Goal: Task Accomplishment & Management: Complete application form

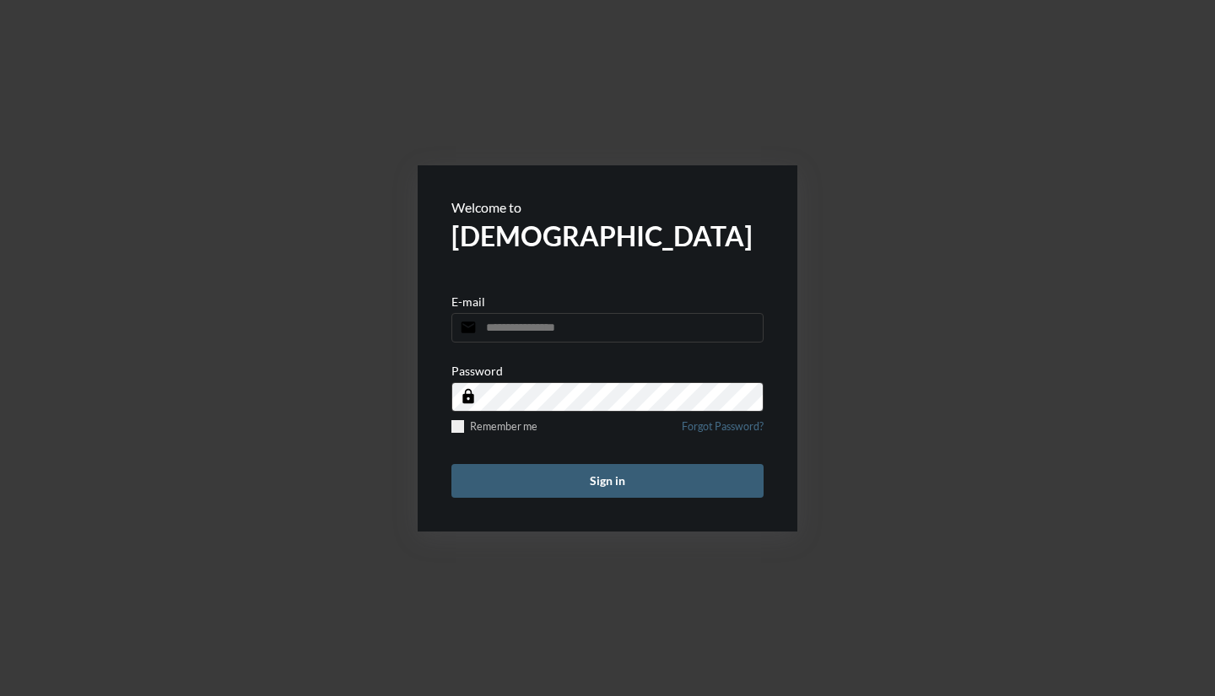
click at [485, 324] on input "email" at bounding box center [607, 328] width 312 height 30
type input "**********"
click at [451, 464] on button "Sign in" at bounding box center [607, 481] width 312 height 34
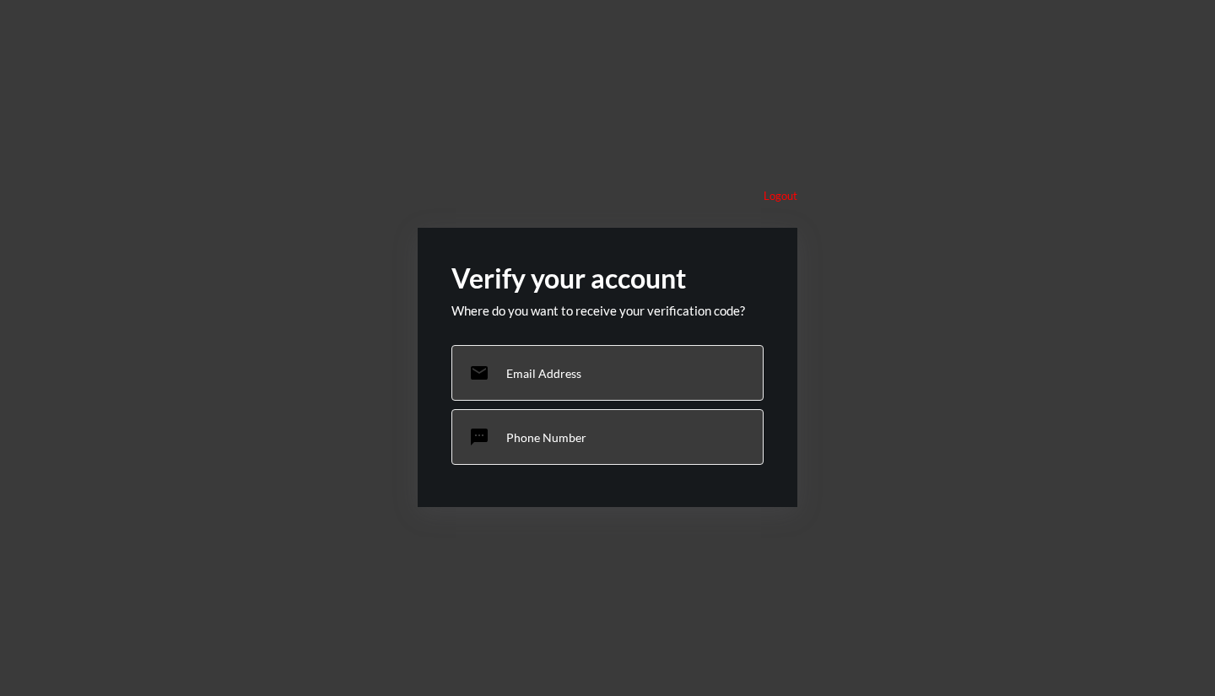
click at [520, 427] on div "sms Phone Number" at bounding box center [607, 437] width 312 height 56
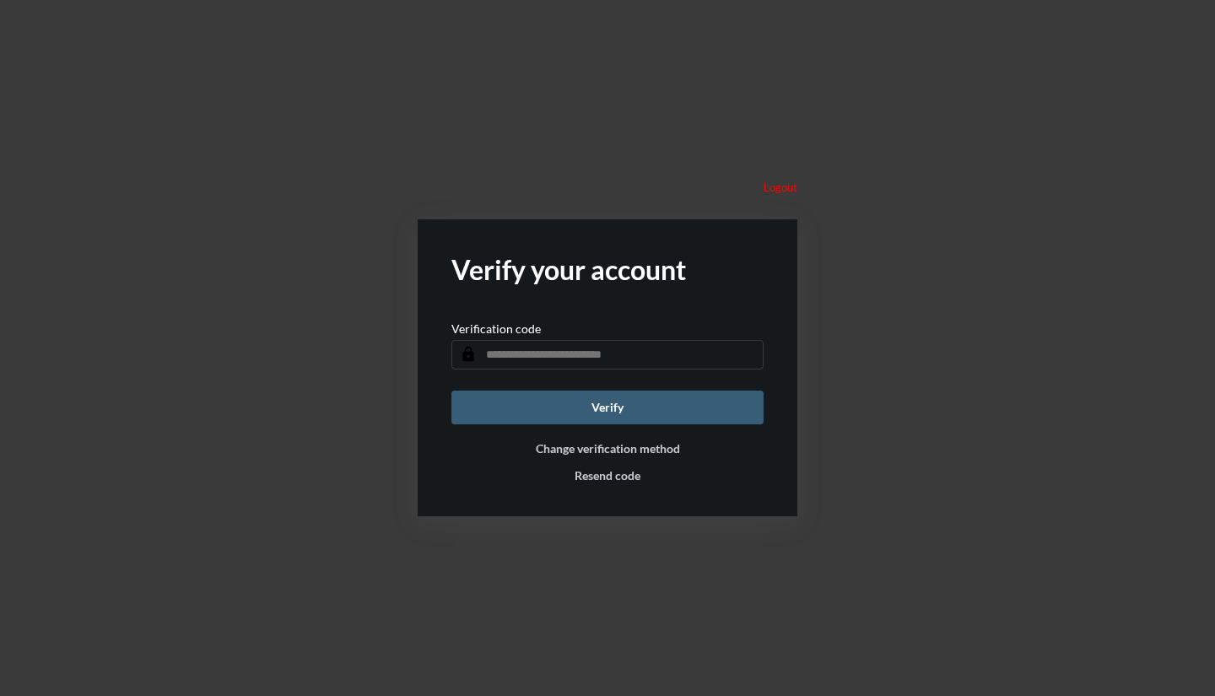
click at [514, 358] on input "text" at bounding box center [607, 355] width 312 height 30
type input "******"
click at [531, 407] on button "Verify" at bounding box center [607, 408] width 312 height 34
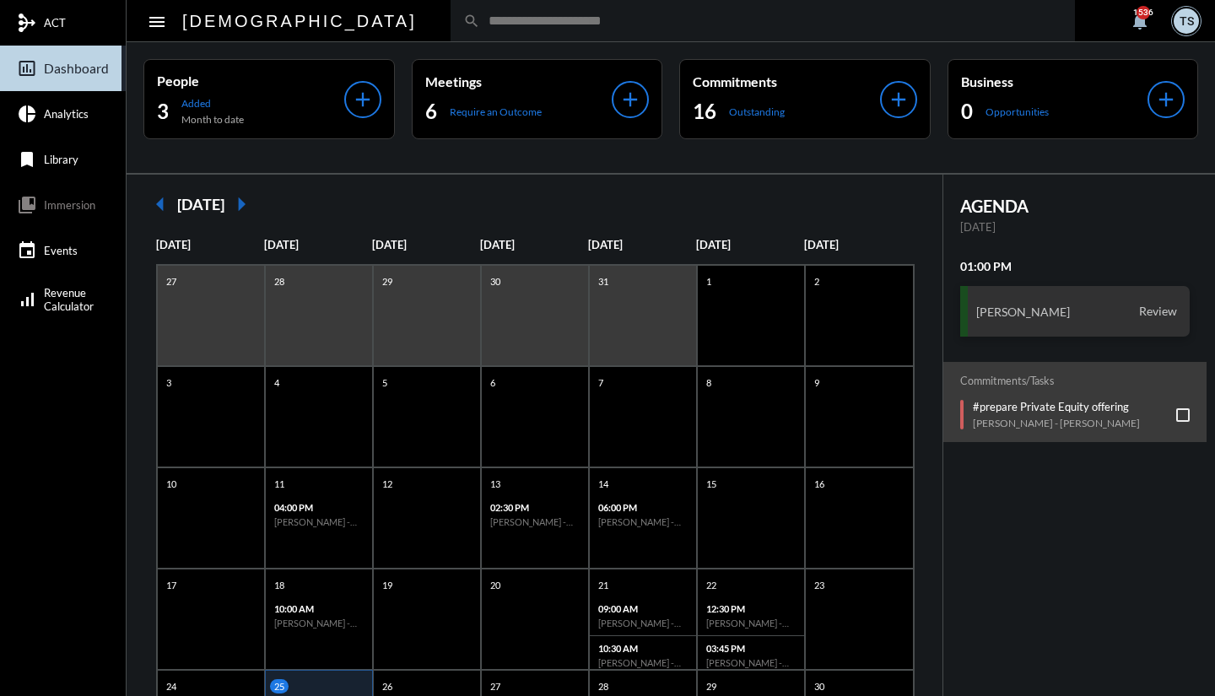
click at [464, 122] on div "6 Require an Outcome" at bounding box center [518, 111] width 187 height 27
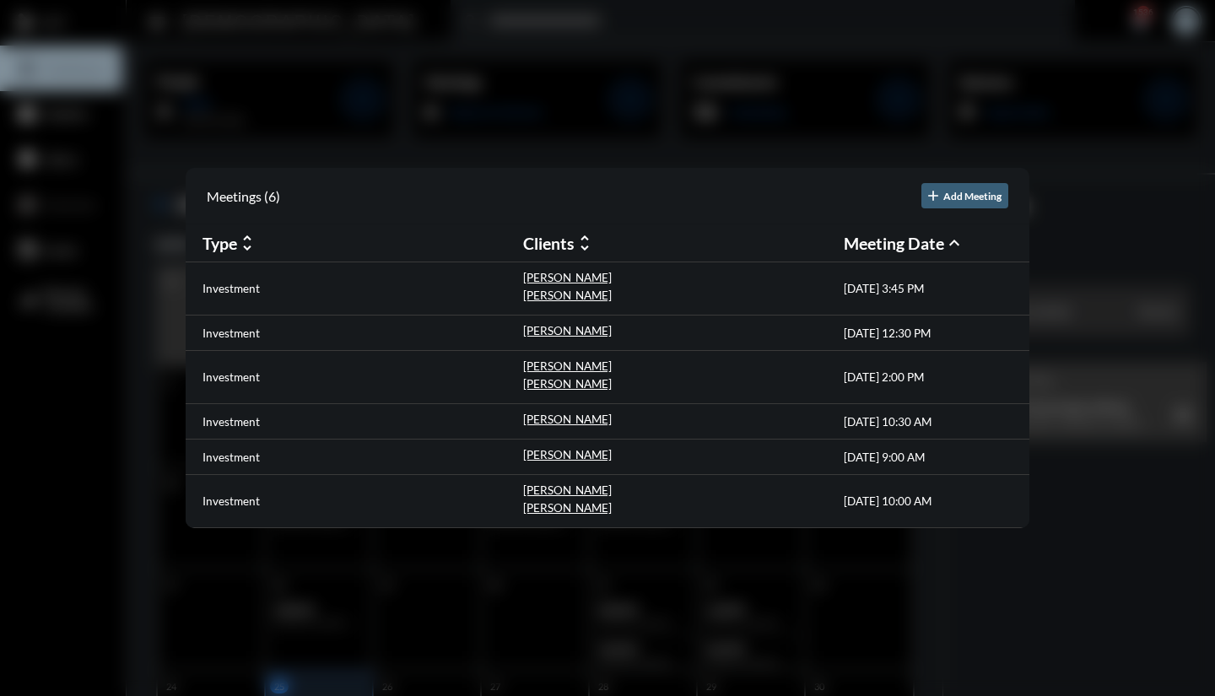
click at [284, 329] on div "Investment" at bounding box center [363, 333] width 321 height 18
click at [536, 329] on p "[PERSON_NAME]" at bounding box center [567, 331] width 89 height 14
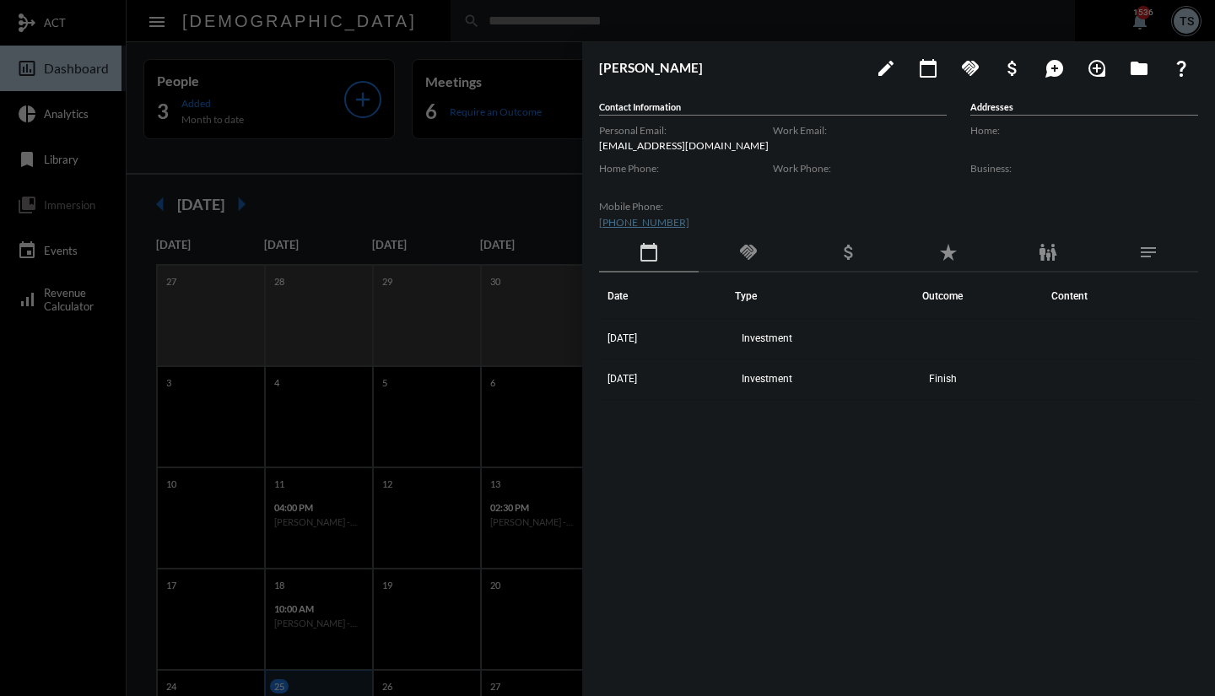
click at [763, 329] on td "Investment" at bounding box center [828, 340] width 187 height 41
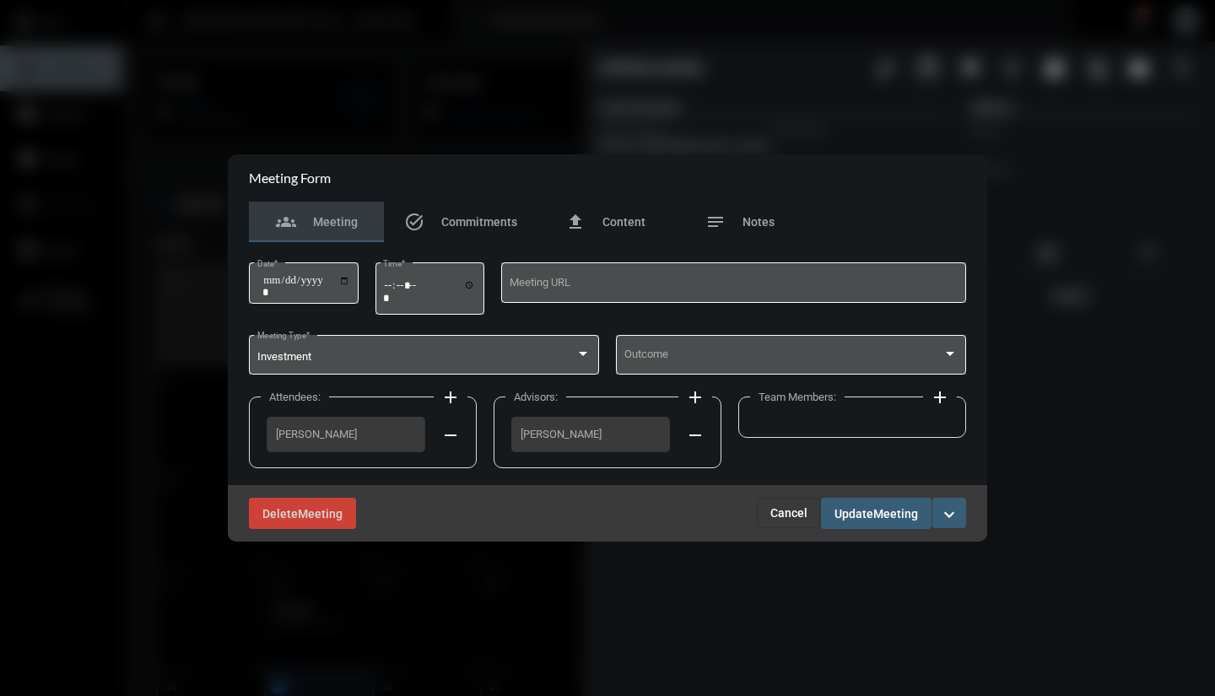
click at [755, 365] on div "Outcome" at bounding box center [791, 353] width 334 height 43
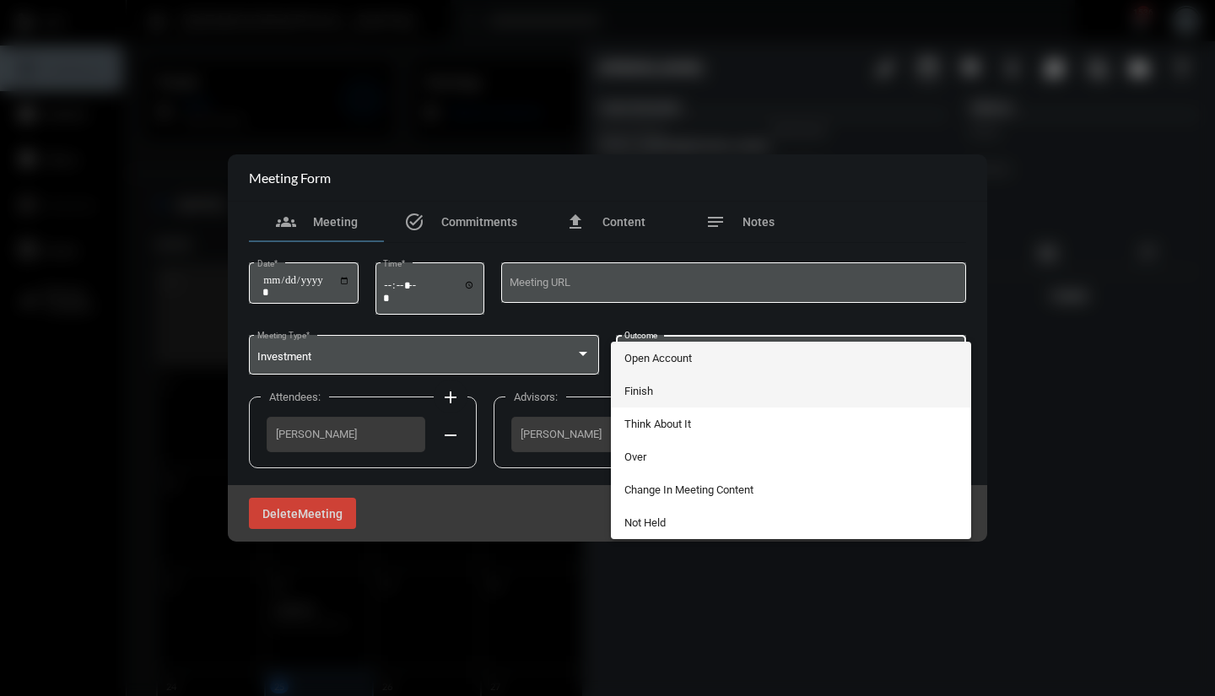
click at [713, 389] on span "Finish" at bounding box center [791, 391] width 334 height 33
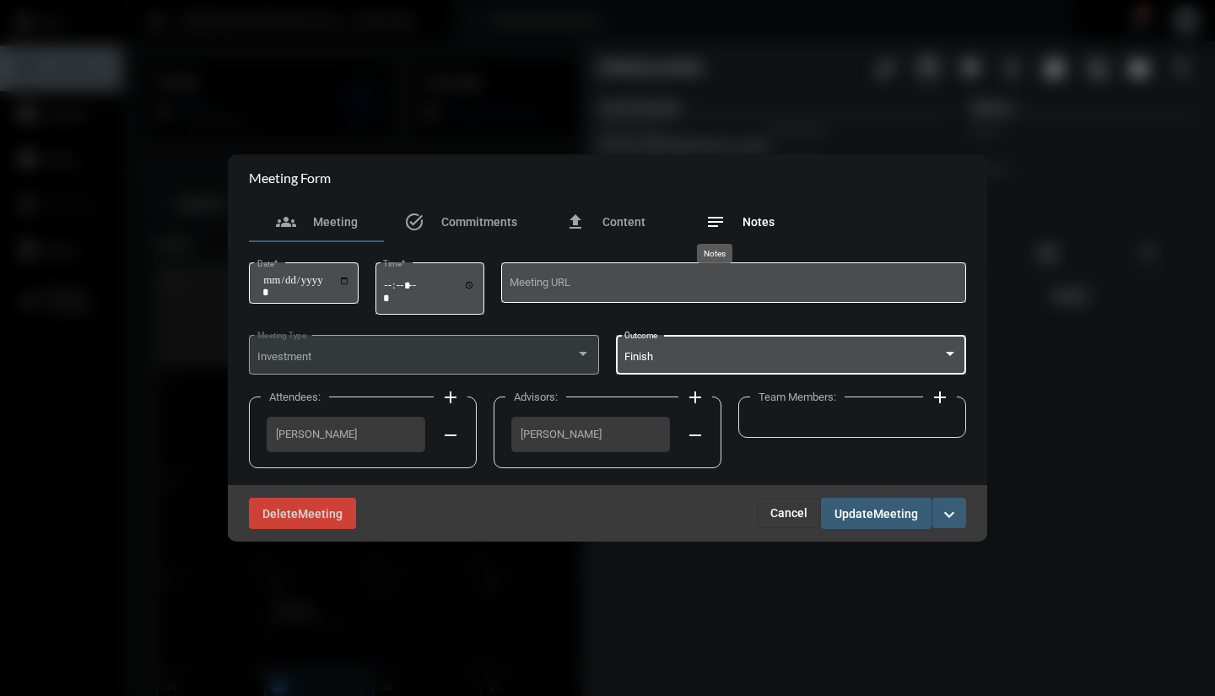
click at [713, 218] on mat-icon "notes" at bounding box center [715, 222] width 20 height 20
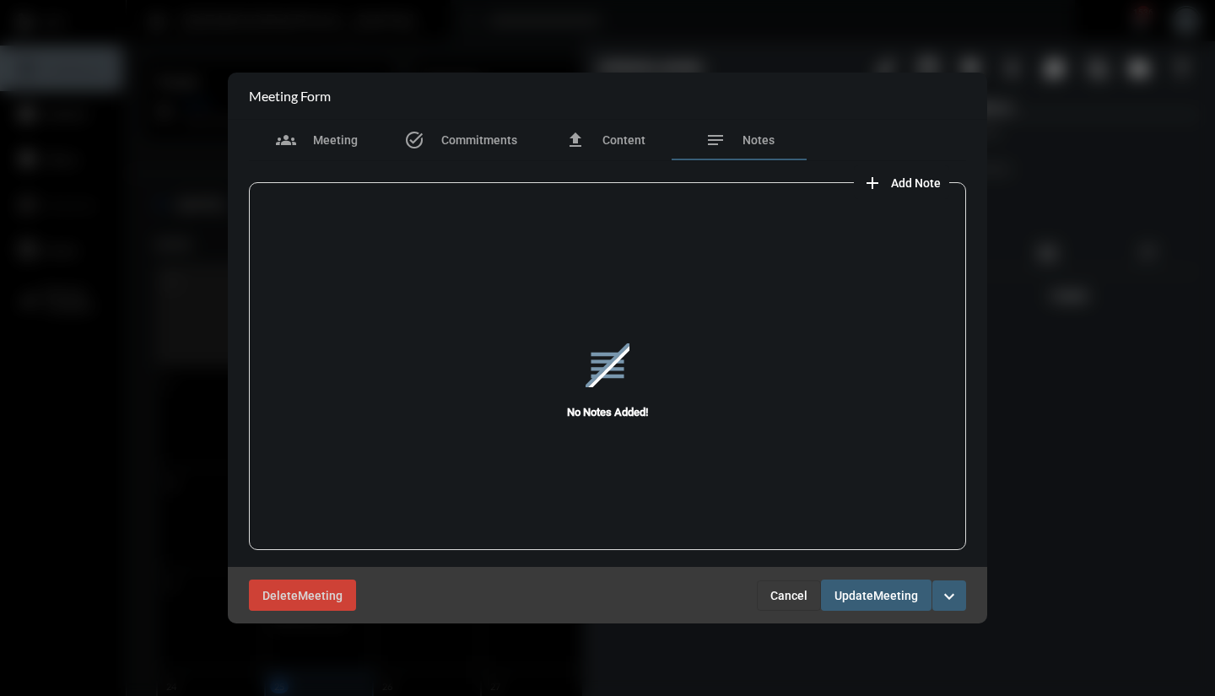
click at [873, 182] on mat-icon "add" at bounding box center [872, 183] width 20 height 20
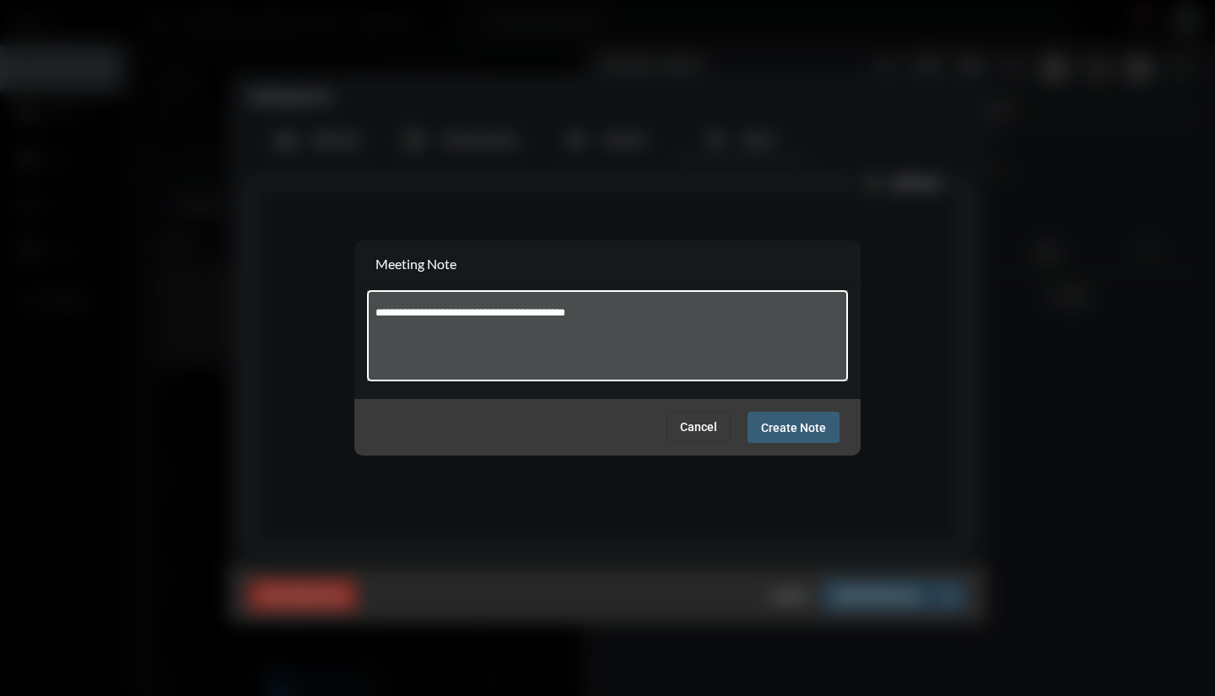
type textarea "**********"
click at [793, 430] on span "Create Note" at bounding box center [793, 428] width 65 height 14
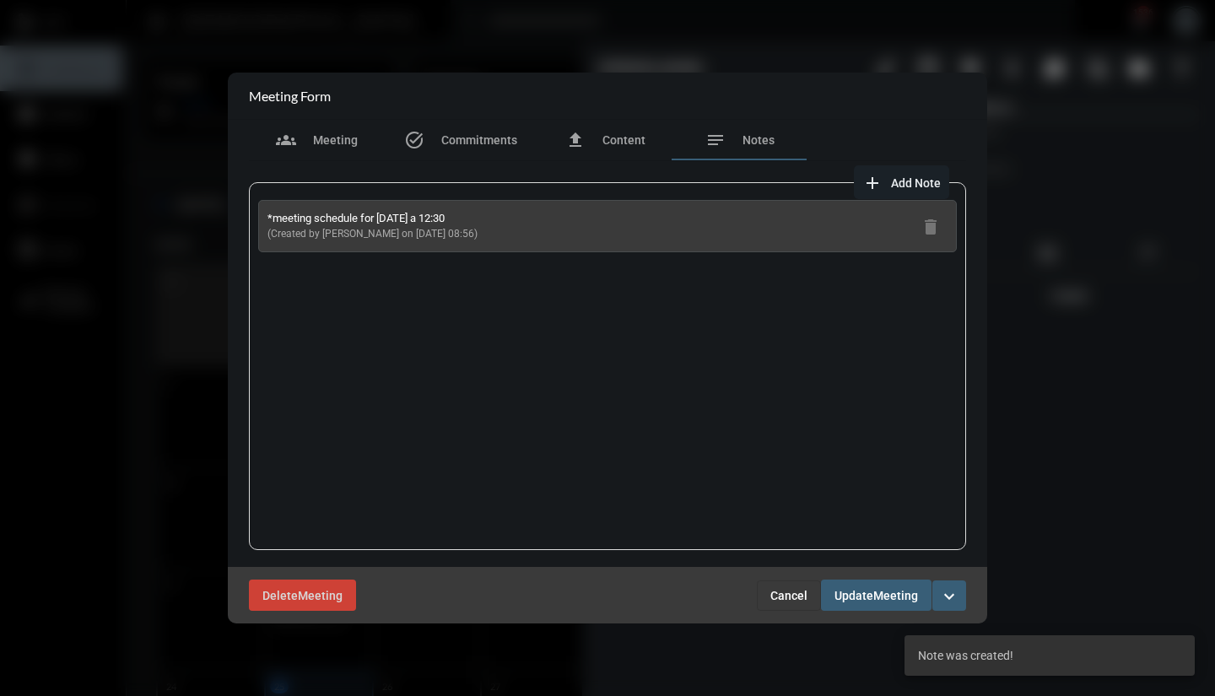
click at [866, 596] on span "Update" at bounding box center [854, 596] width 39 height 14
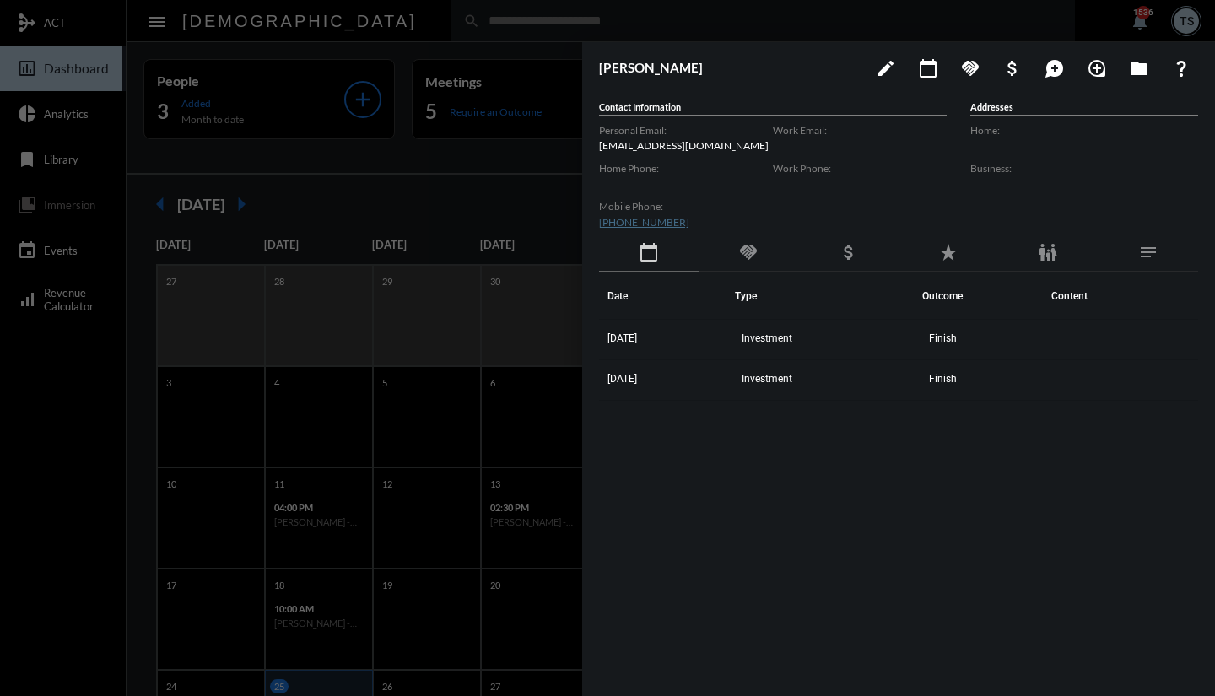
click at [494, 176] on div at bounding box center [607, 348] width 1215 height 696
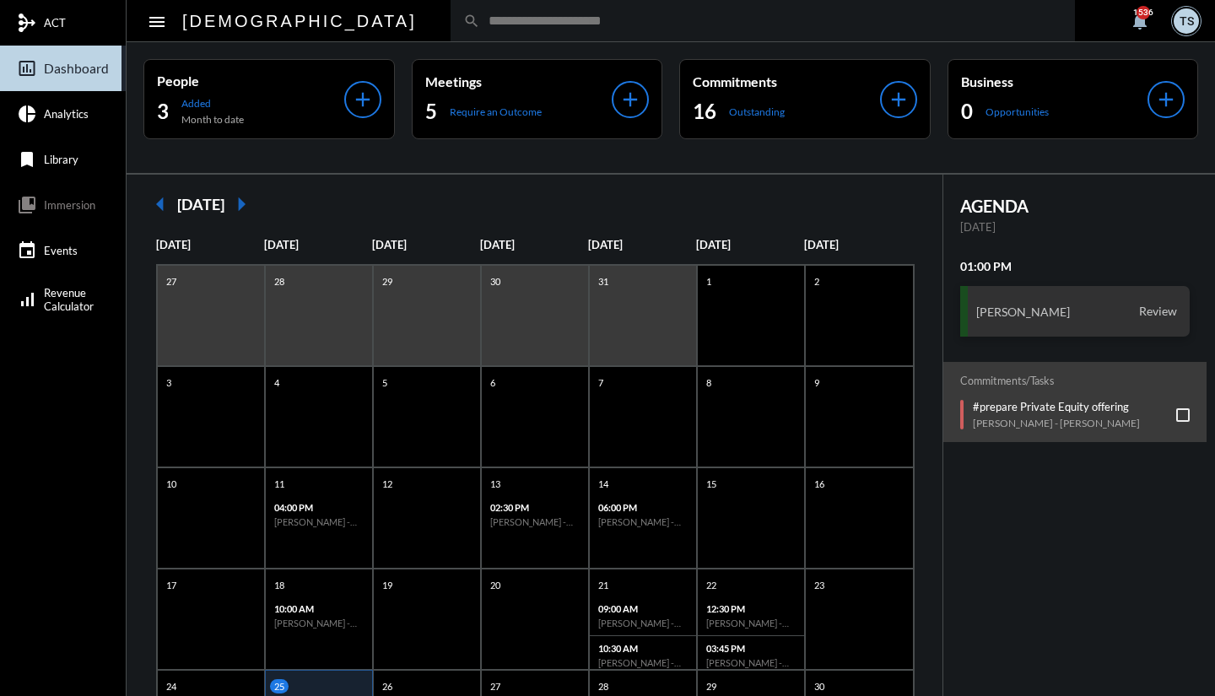
click at [484, 106] on p "Require an Outcome" at bounding box center [496, 111] width 92 height 13
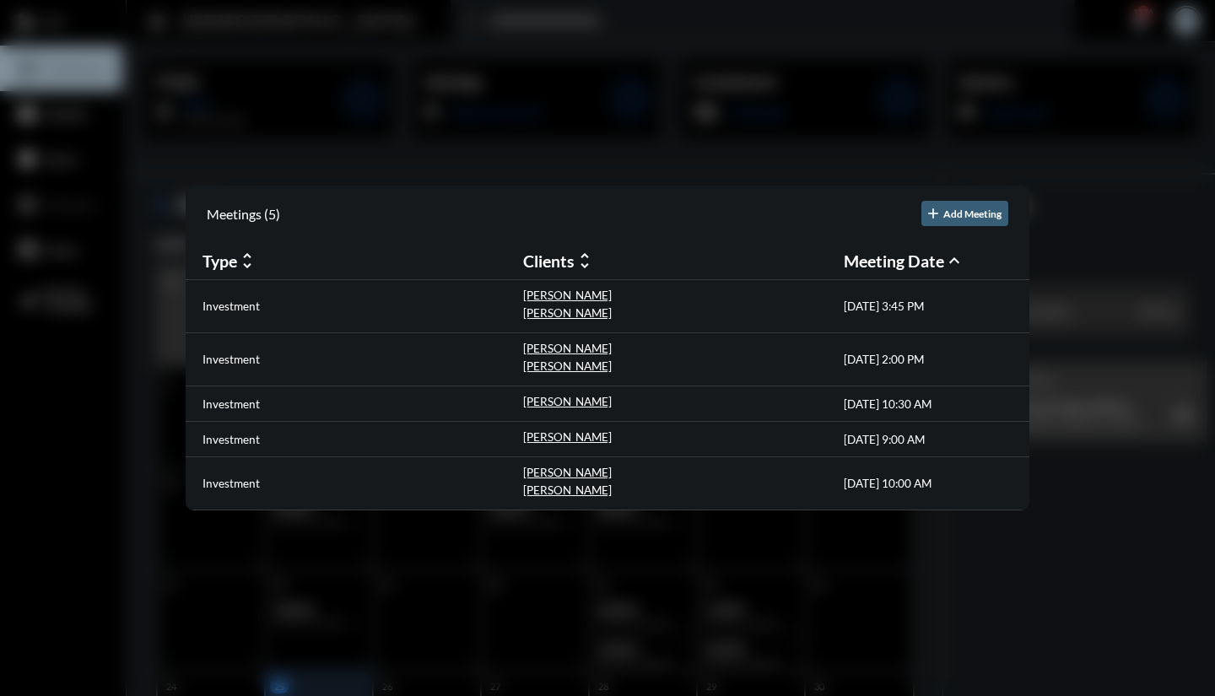
click at [574, 440] on p "[PERSON_NAME]" at bounding box center [567, 437] width 89 height 14
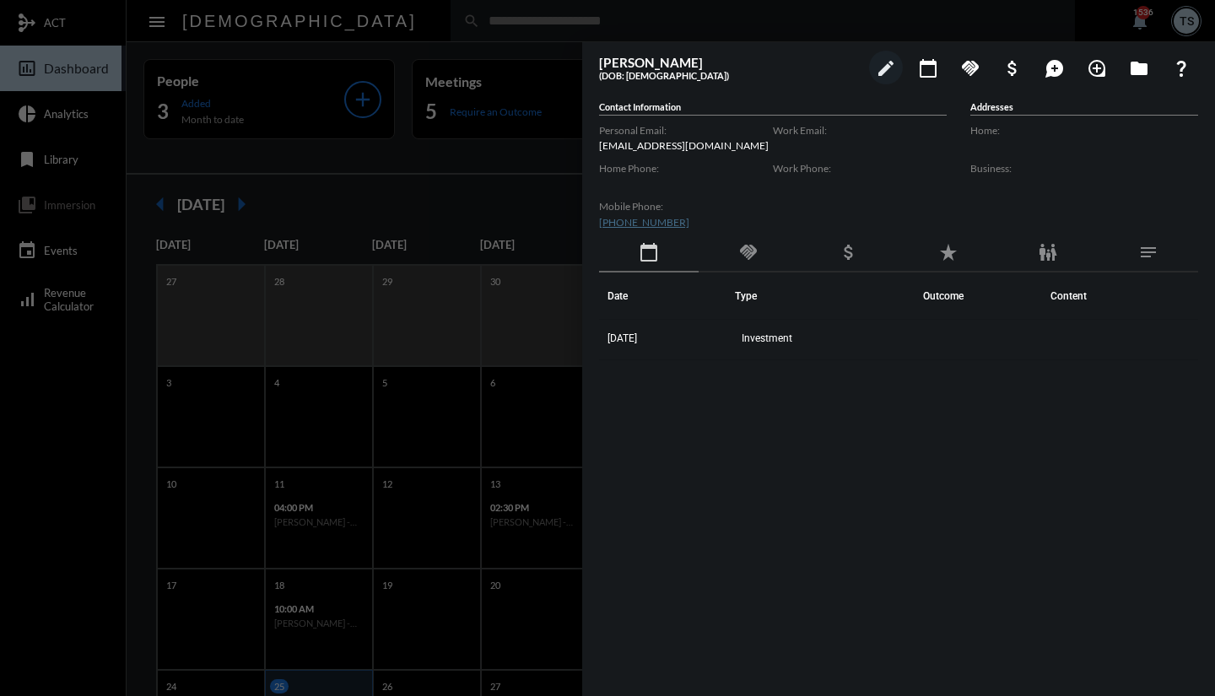
click at [700, 332] on td "[DATE]" at bounding box center [667, 340] width 136 height 41
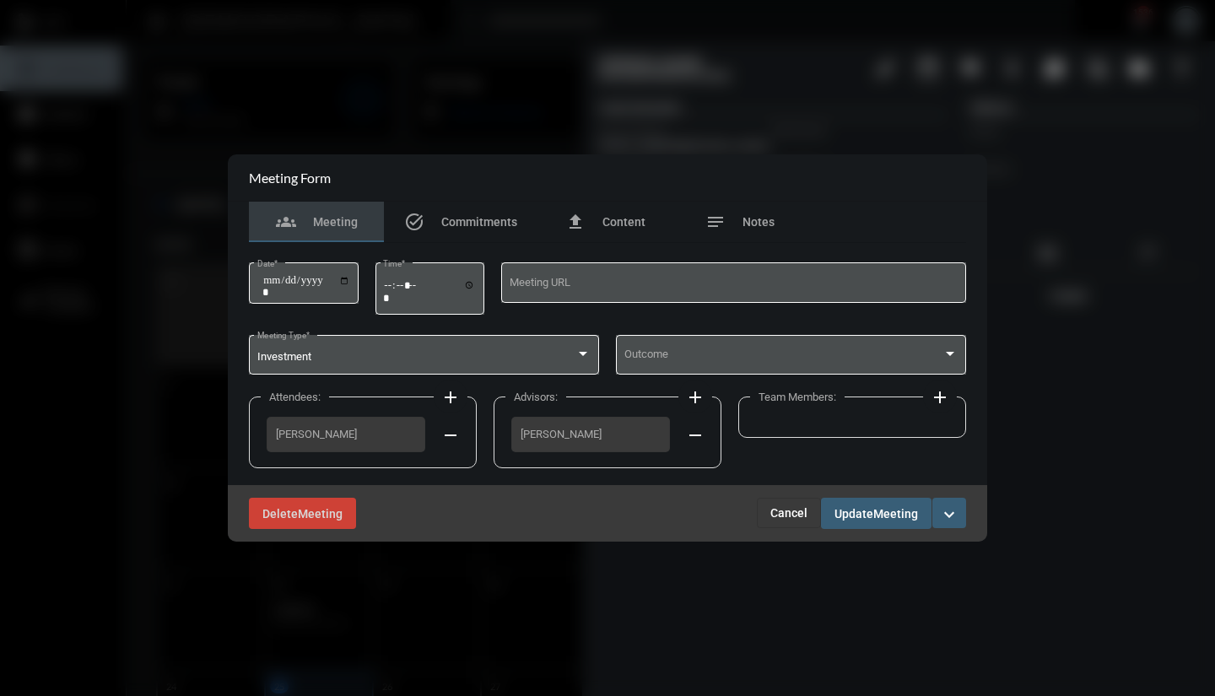
click at [746, 342] on div "Outcome" at bounding box center [791, 353] width 334 height 43
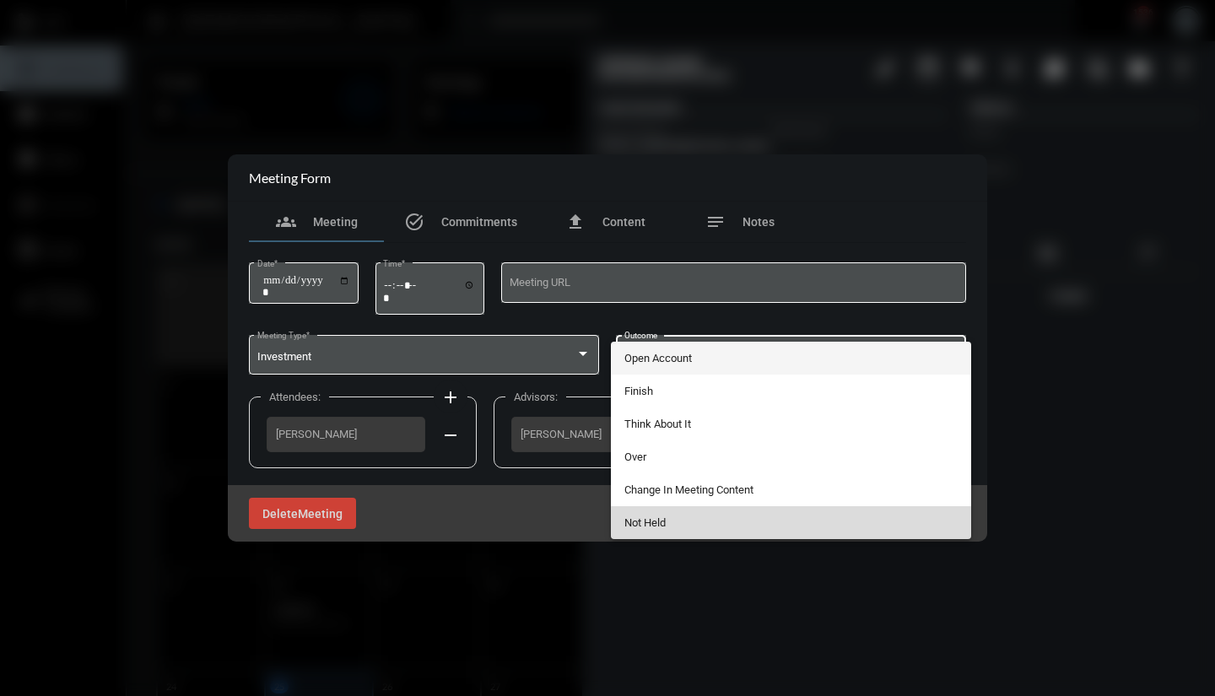
click at [683, 519] on span "Not Held" at bounding box center [791, 522] width 334 height 33
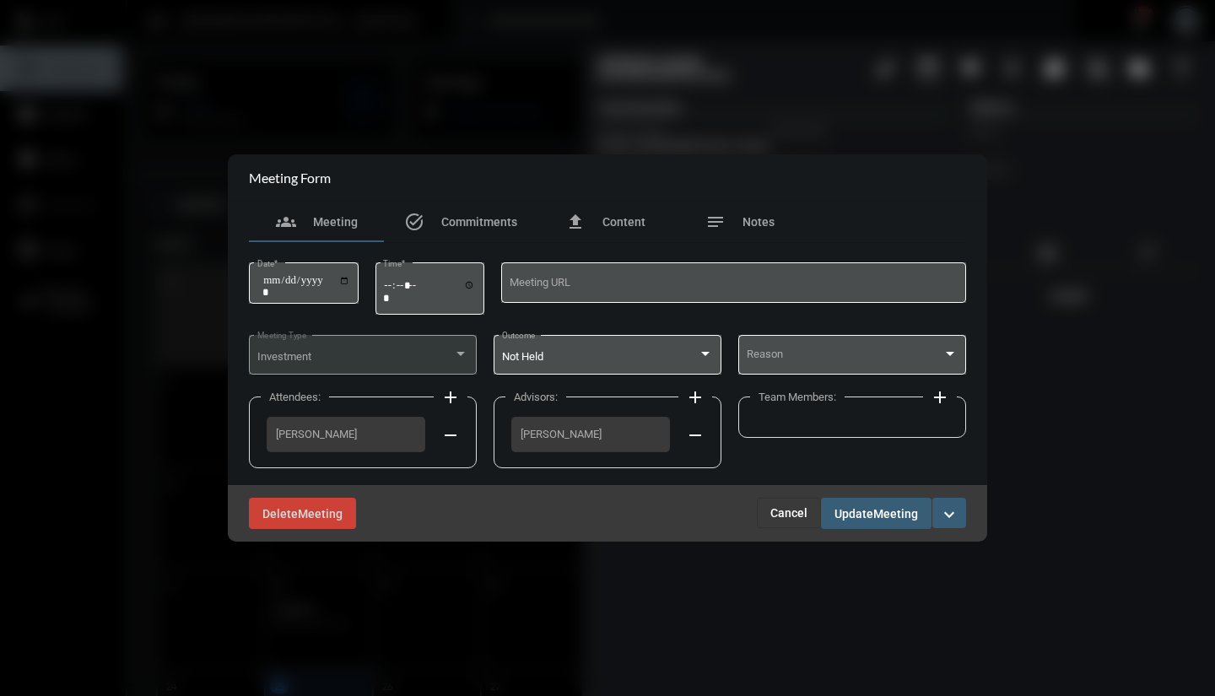
click at [807, 370] on div "Reason" at bounding box center [853, 353] width 212 height 43
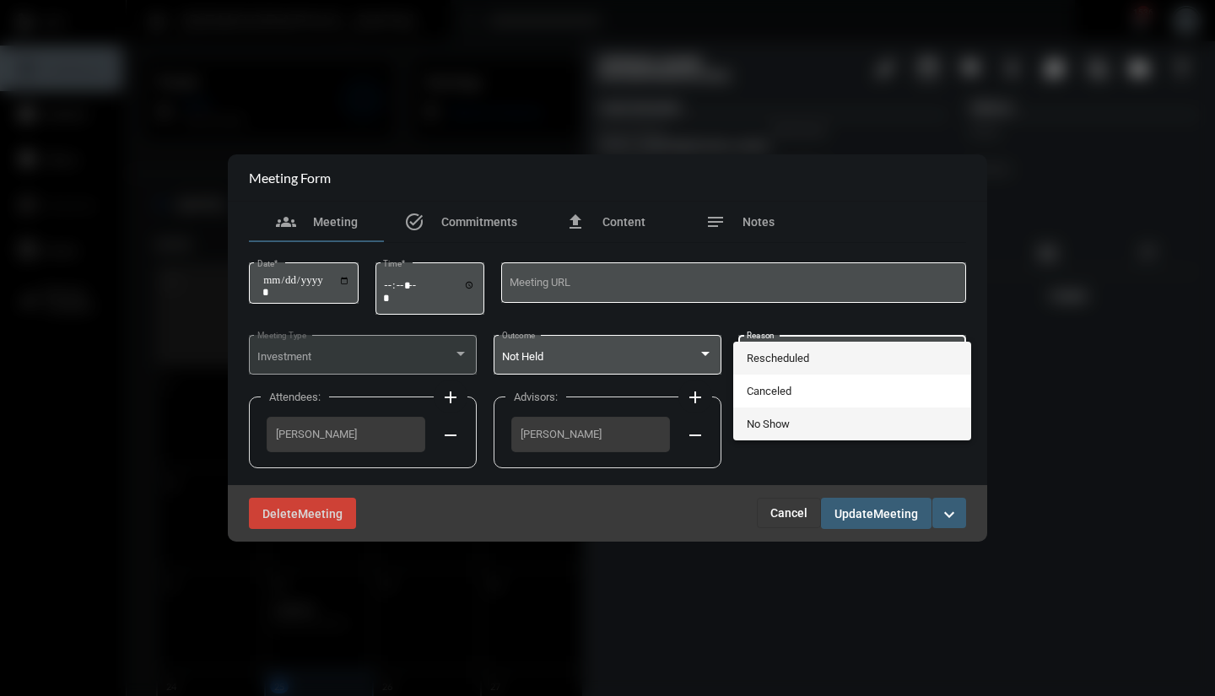
click at [797, 416] on span "No Show" at bounding box center [853, 424] width 212 height 33
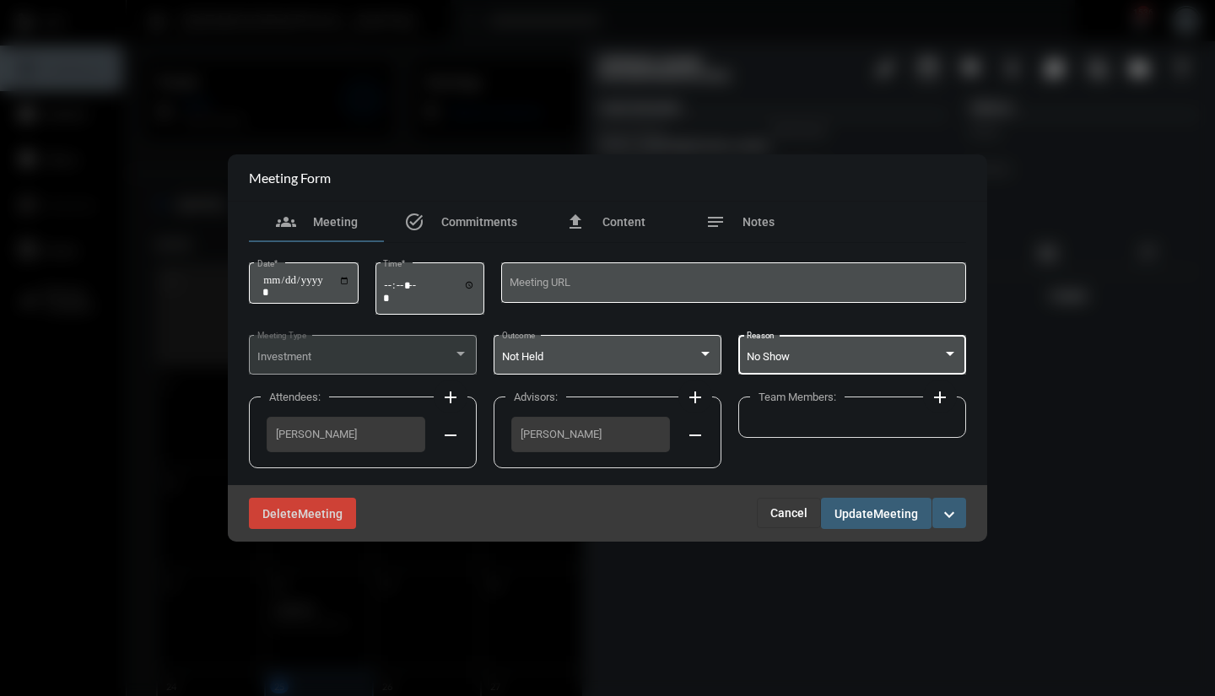
click at [811, 360] on div "No Show" at bounding box center [845, 357] width 197 height 13
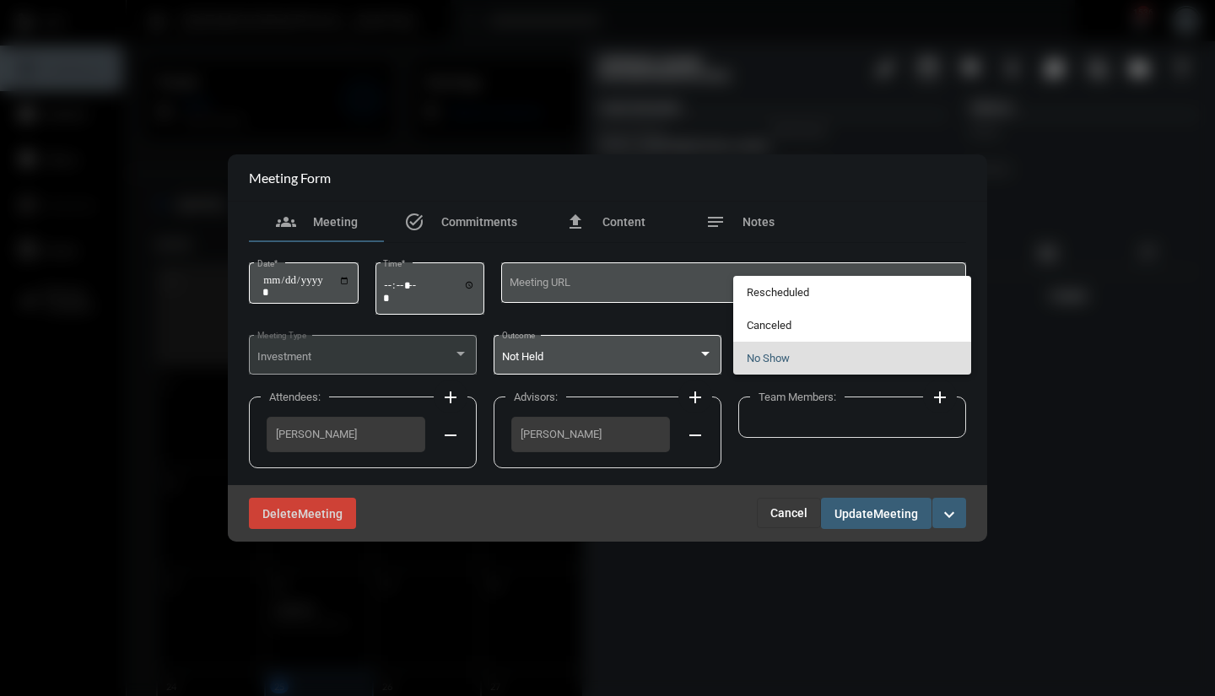
click at [858, 511] on div at bounding box center [607, 348] width 1215 height 696
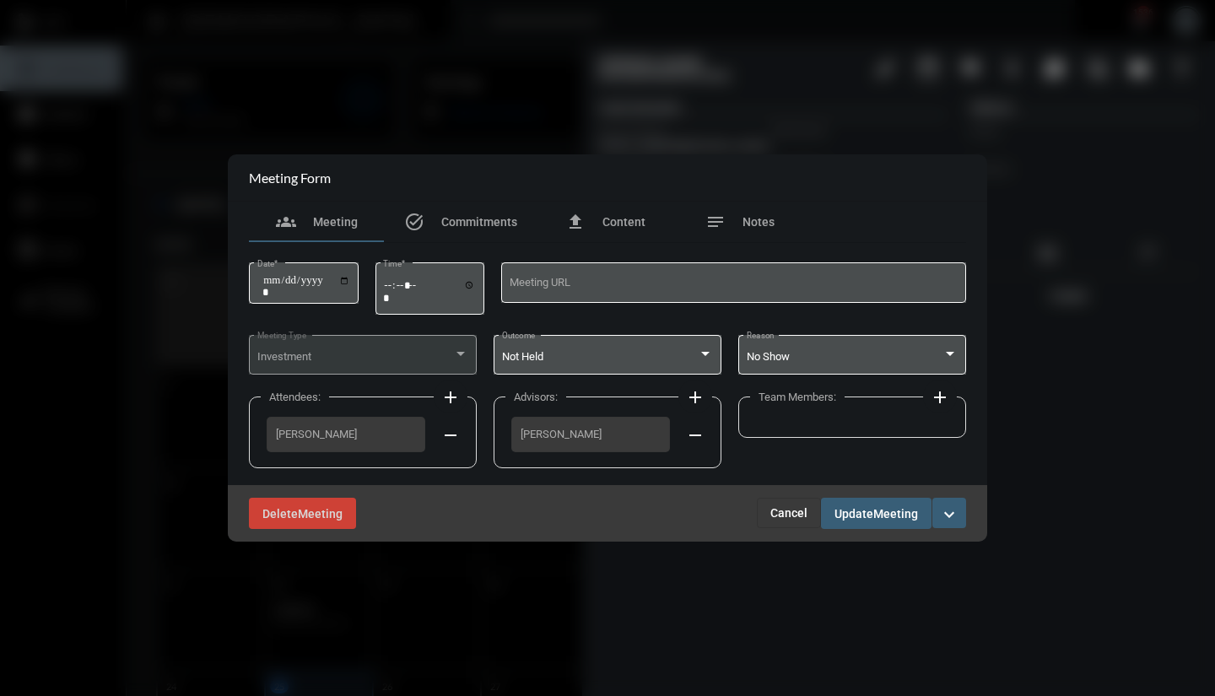
click at [858, 511] on span "Update" at bounding box center [854, 514] width 39 height 14
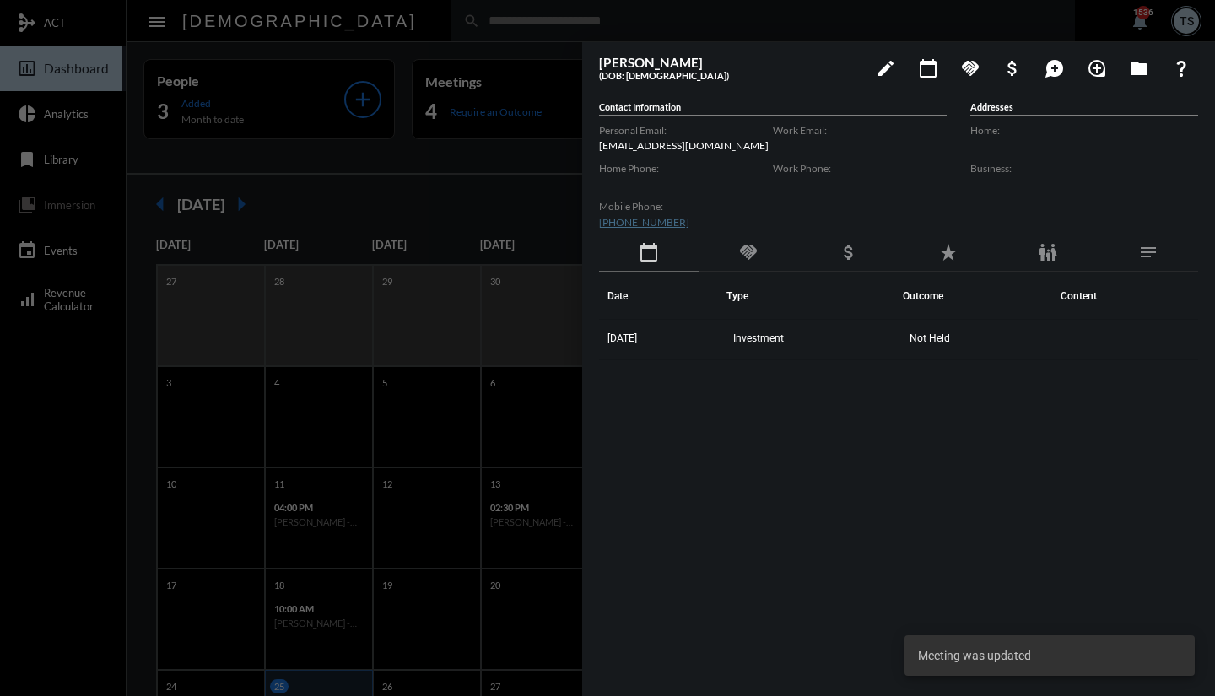
click at [477, 110] on div at bounding box center [607, 348] width 1215 height 696
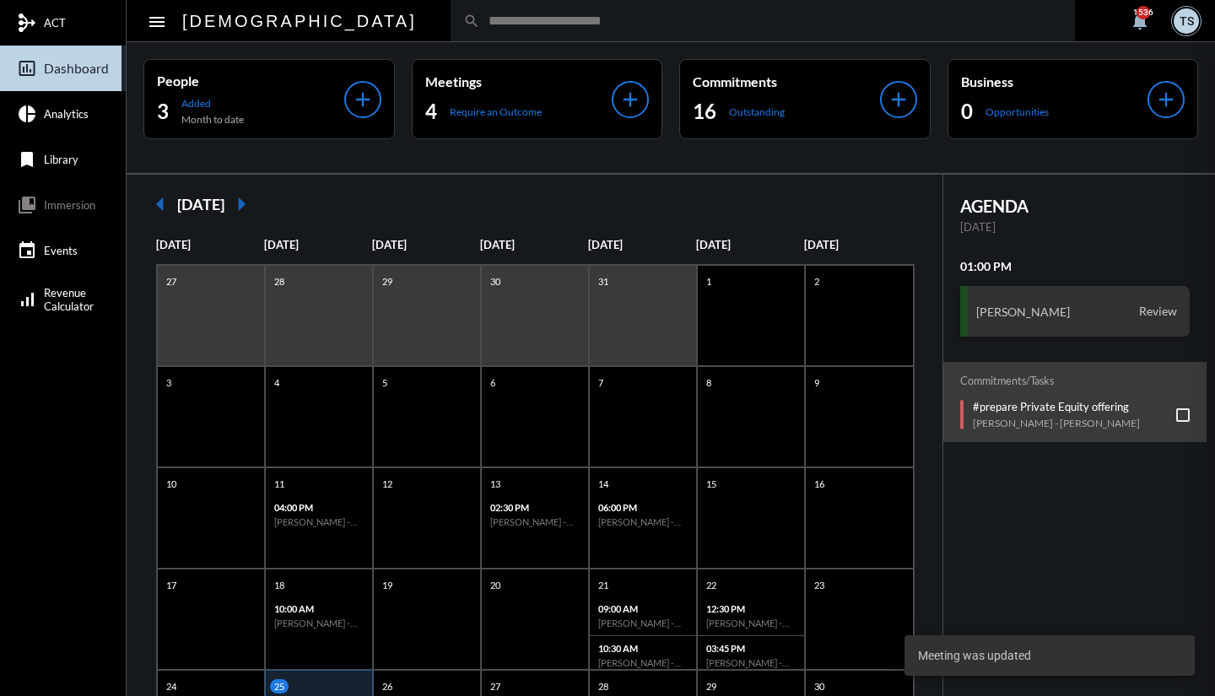
click at [477, 110] on div at bounding box center [607, 348] width 1215 height 696
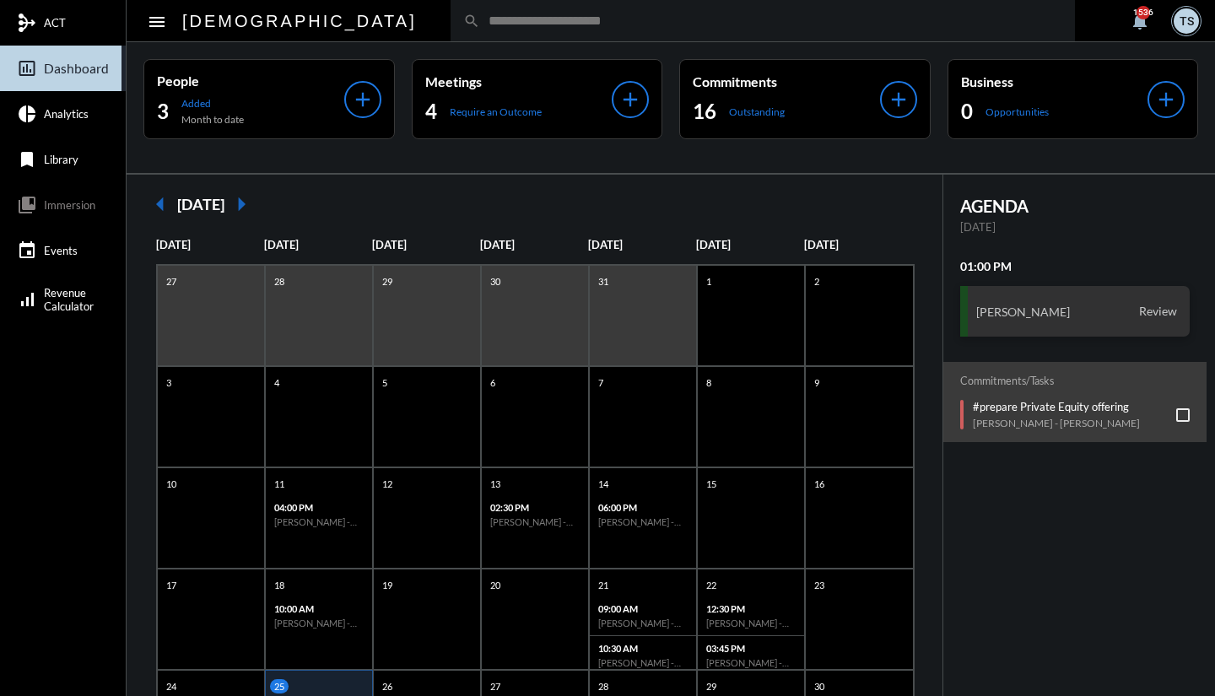
click at [477, 112] on p "Require an Outcome" at bounding box center [496, 111] width 92 height 13
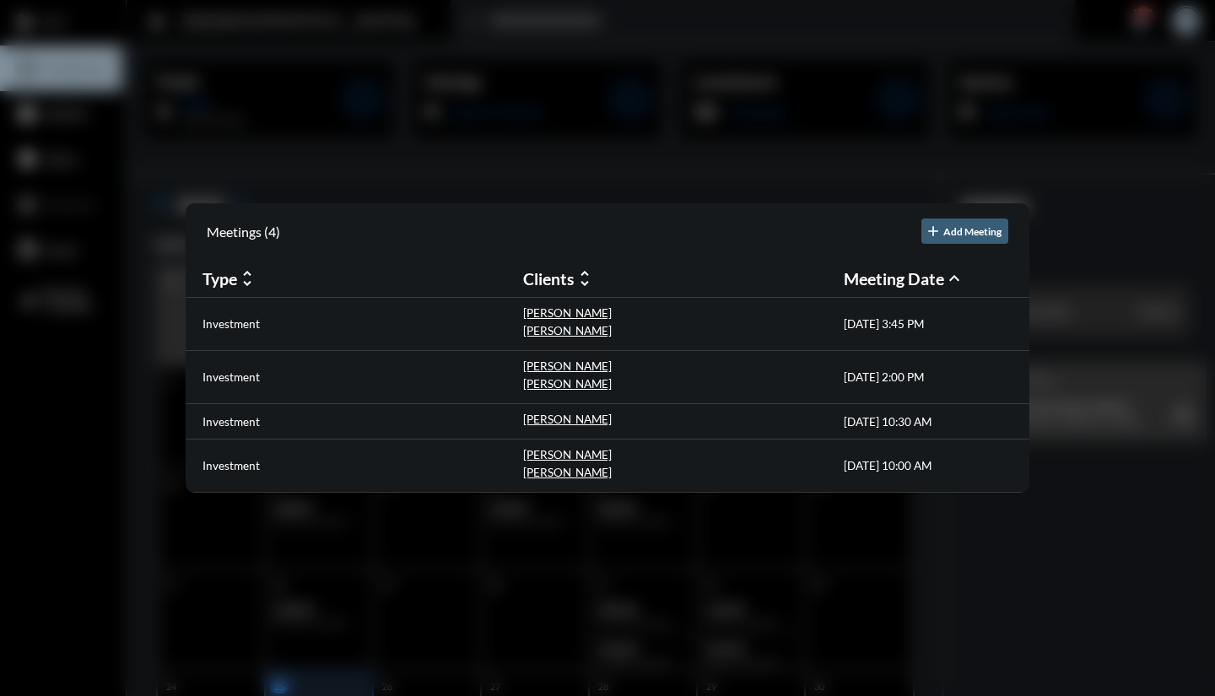
click at [238, 470] on p "Investment" at bounding box center [231, 466] width 57 height 14
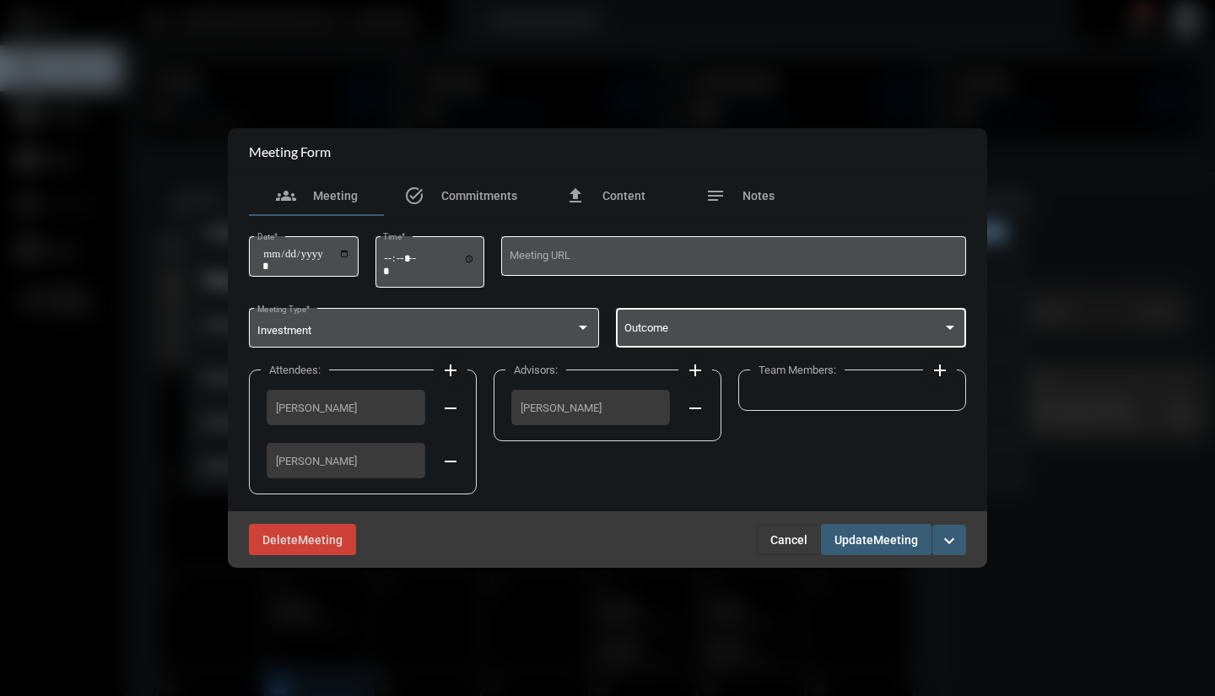
click at [727, 332] on span at bounding box center [783, 331] width 319 height 13
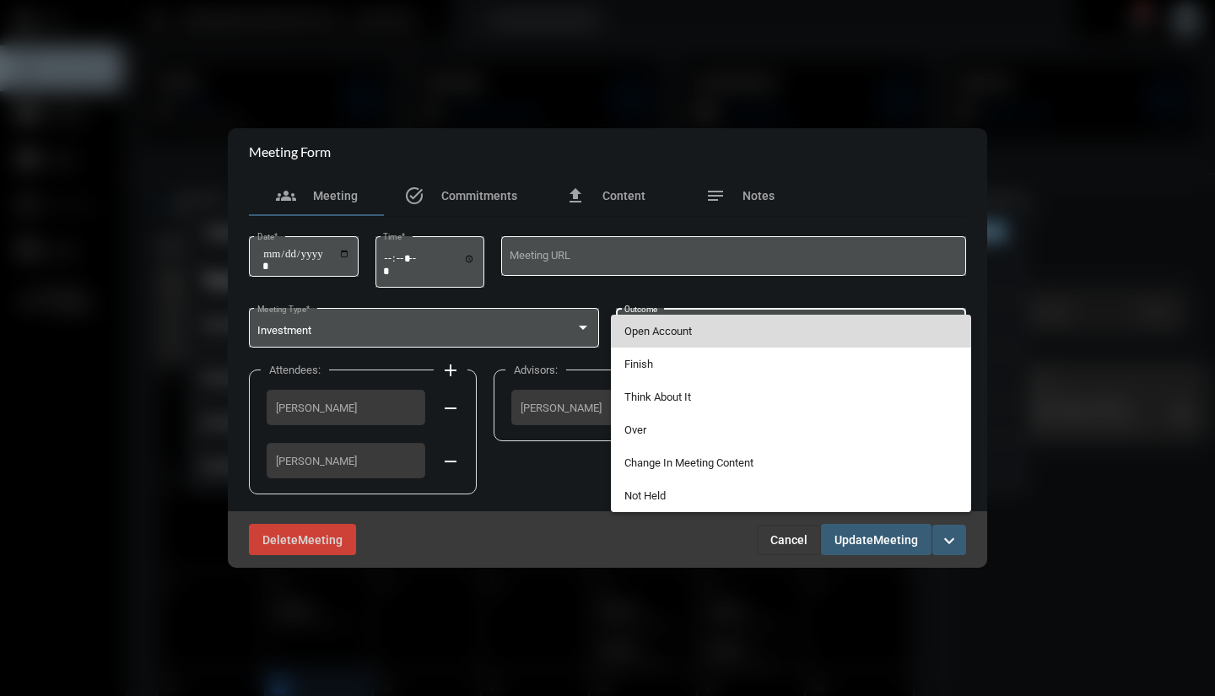
click at [689, 334] on span "Open Account" at bounding box center [791, 331] width 334 height 33
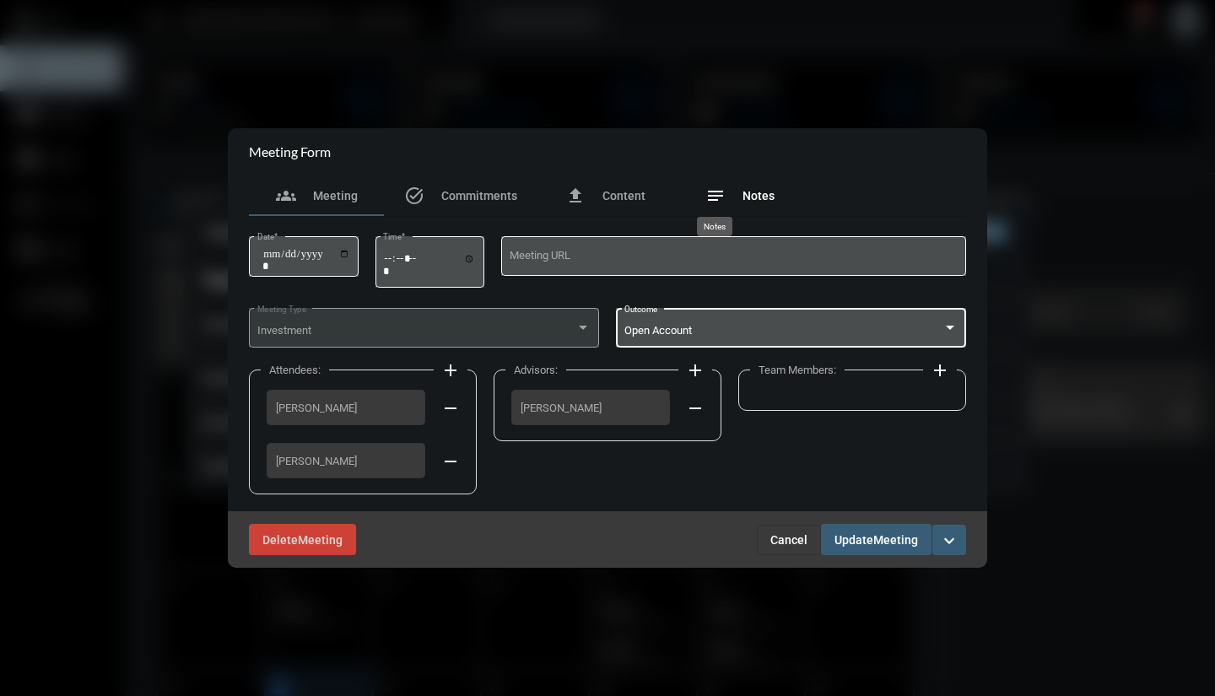
click at [721, 194] on mat-icon "notes" at bounding box center [715, 196] width 20 height 20
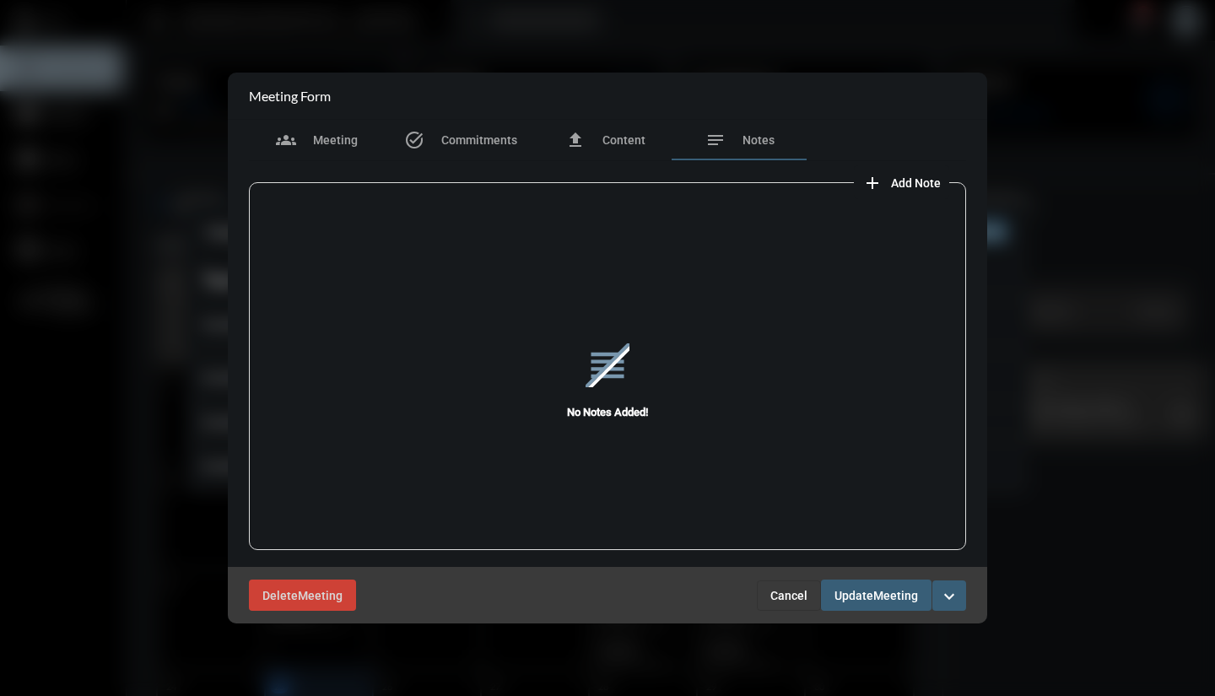
click at [873, 179] on mat-icon "add" at bounding box center [872, 183] width 20 height 20
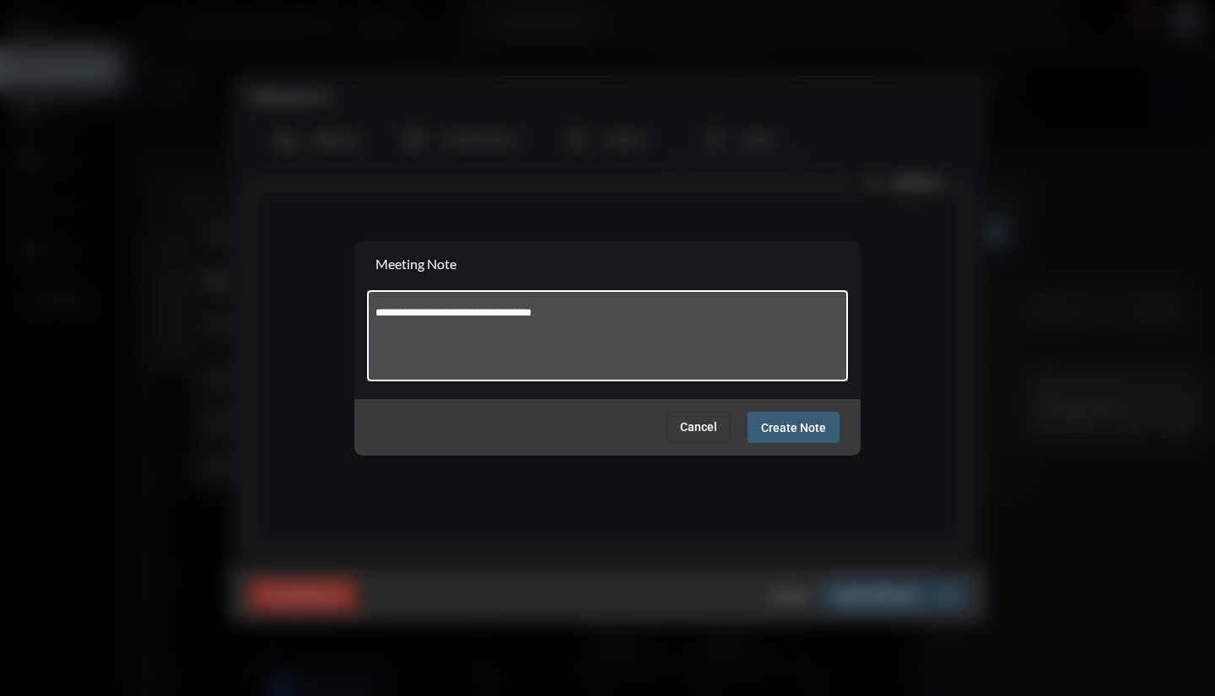
type textarea "**********"
click at [802, 434] on span "Create Note" at bounding box center [793, 428] width 65 height 14
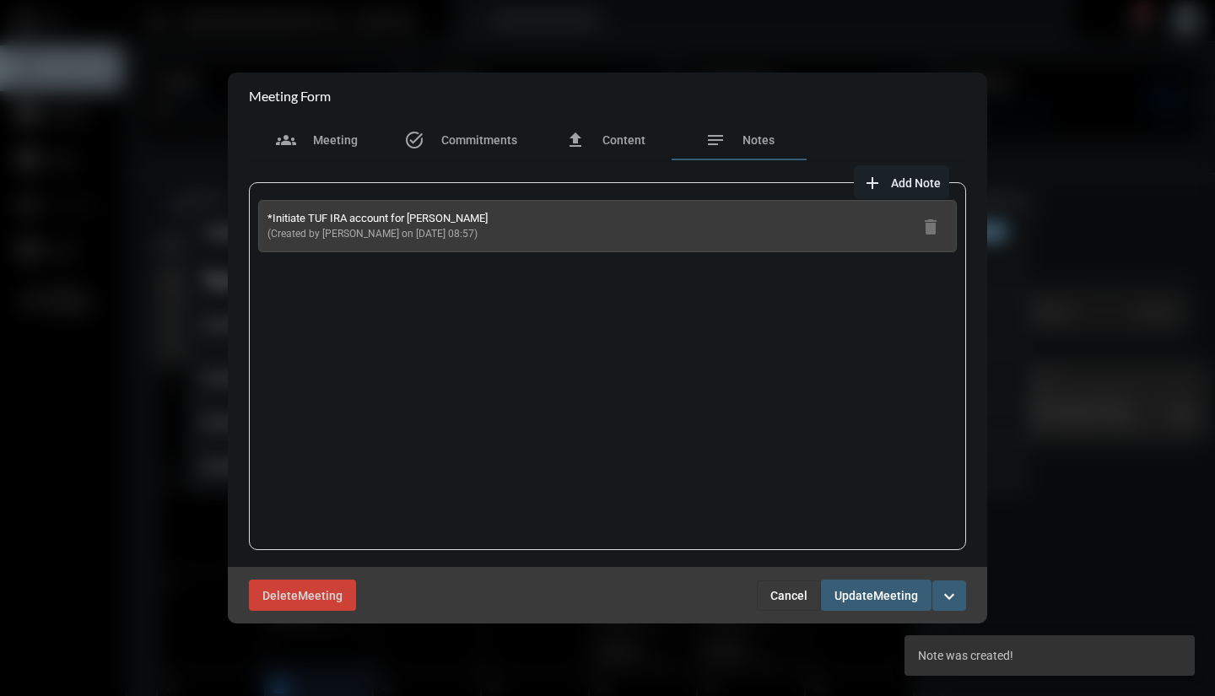
click at [910, 186] on span "Add Note" at bounding box center [916, 183] width 50 height 14
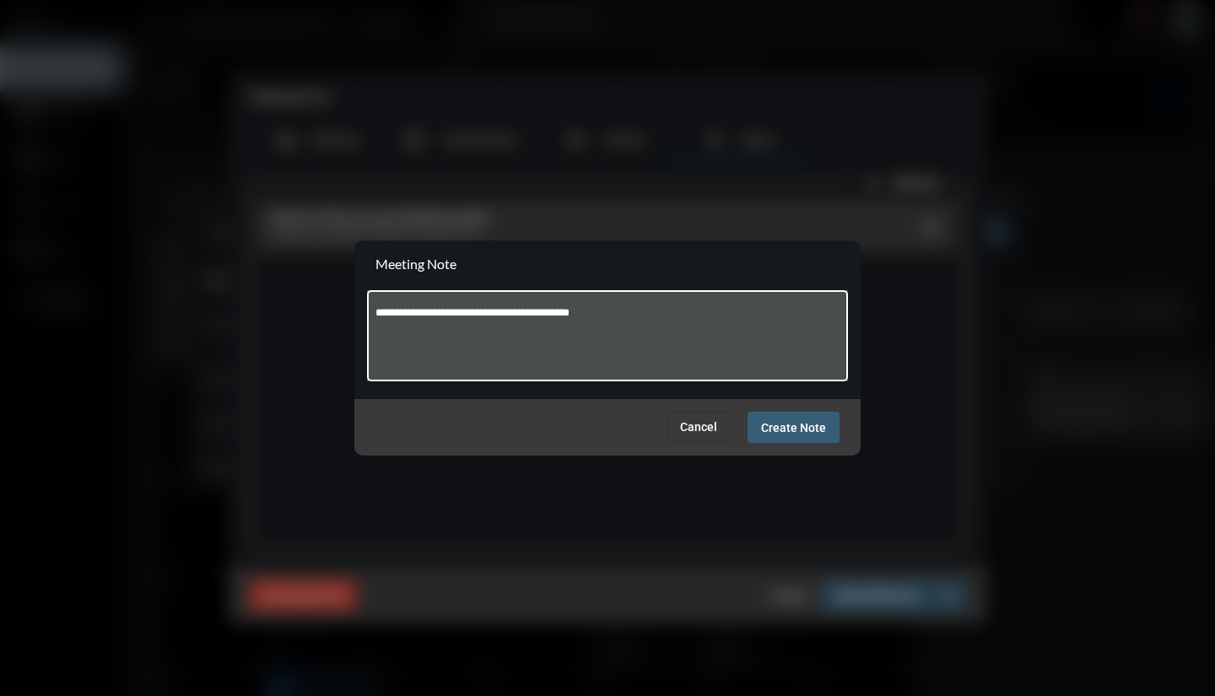
click at [857, 564] on div at bounding box center [607, 348] width 1215 height 696
type textarea "**********"
click at [786, 429] on span "Create Note" at bounding box center [793, 428] width 65 height 14
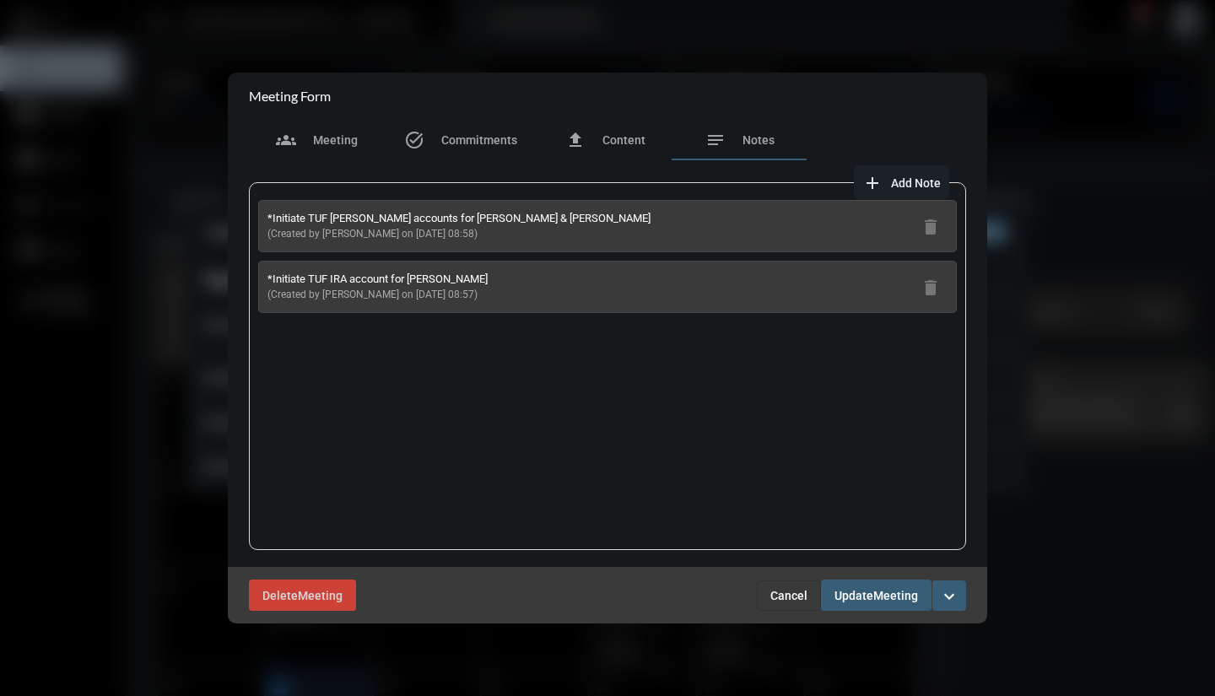
click at [889, 603] on span "Meeting" at bounding box center [895, 596] width 45 height 14
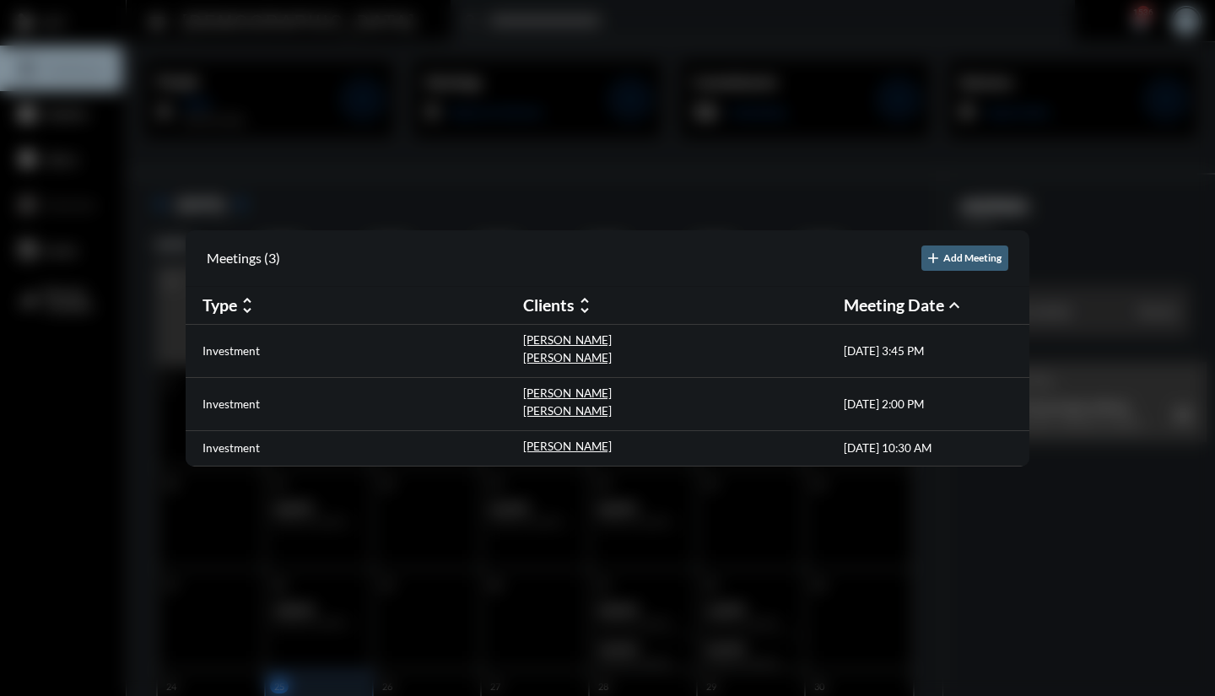
click at [247, 458] on div "Investment [PERSON_NAME] [DATE] 10:30 AM" at bounding box center [608, 448] width 844 height 35
click at [238, 460] on div "Investment [PERSON_NAME] [DATE] 10:30 AM" at bounding box center [608, 448] width 844 height 35
click at [237, 460] on div "Investment [PERSON_NAME] [DATE] 10:30 AM" at bounding box center [608, 448] width 844 height 35
click at [237, 448] on p "Investment" at bounding box center [231, 448] width 57 height 14
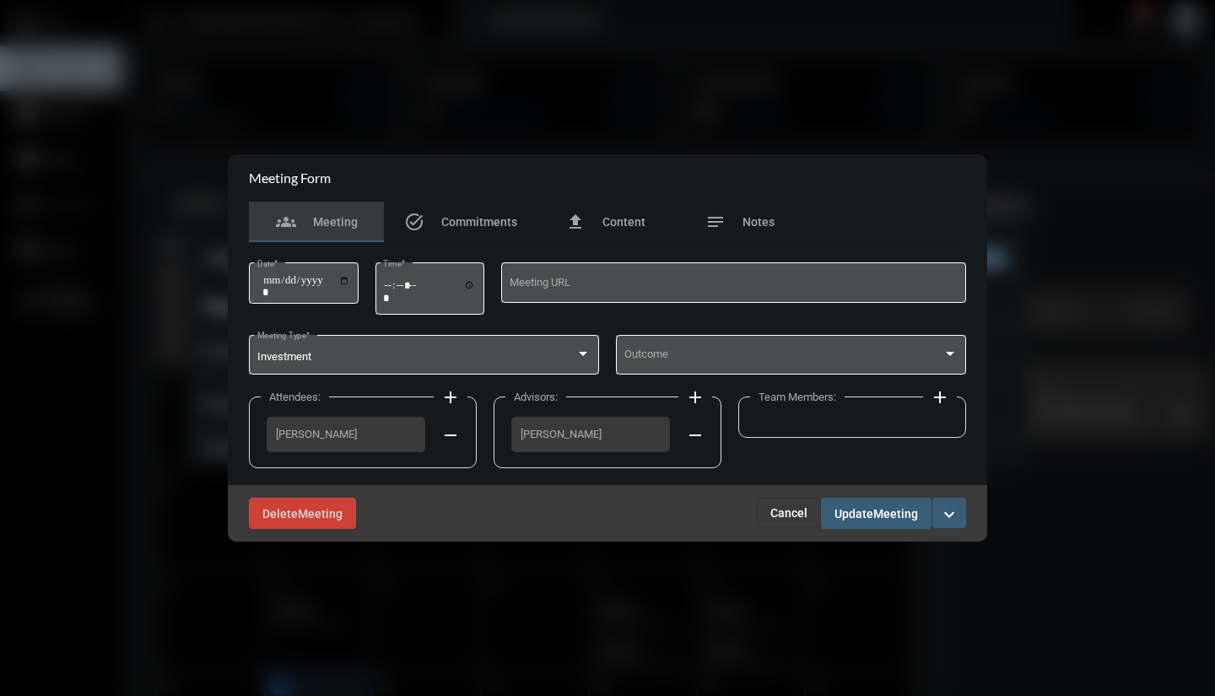
click at [645, 346] on div "Outcome" at bounding box center [791, 353] width 334 height 43
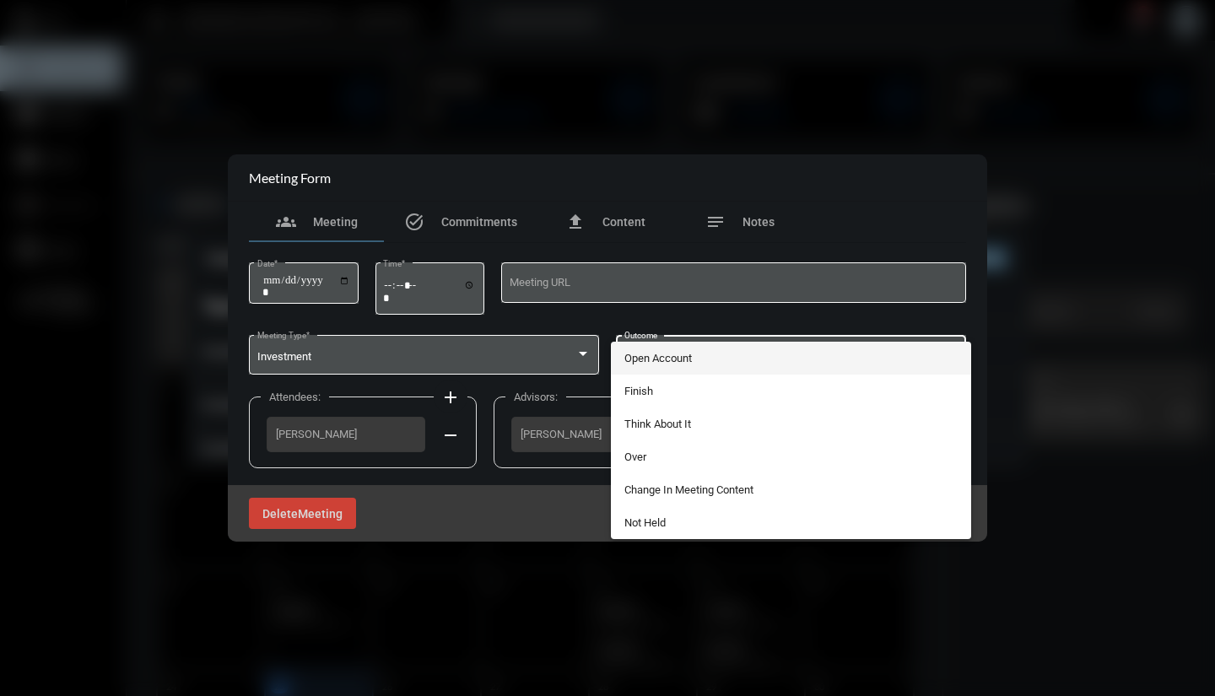
click at [646, 363] on span "Open Account" at bounding box center [791, 358] width 334 height 33
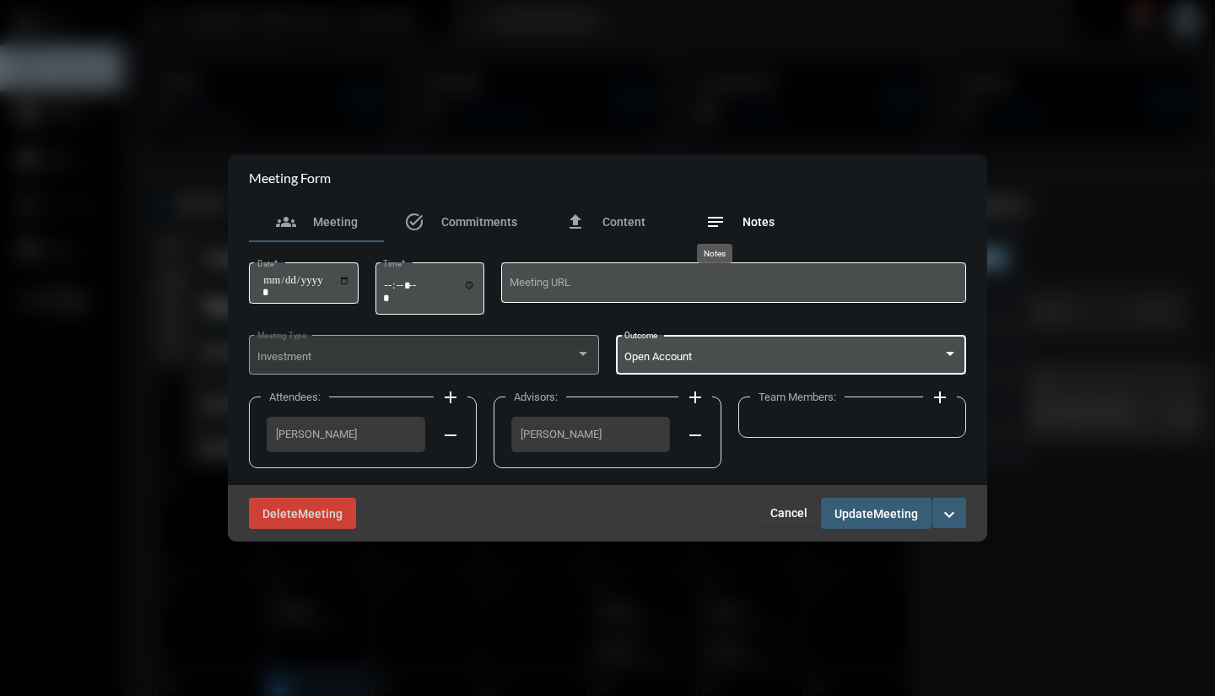
click at [711, 228] on mat-icon "notes" at bounding box center [715, 222] width 20 height 20
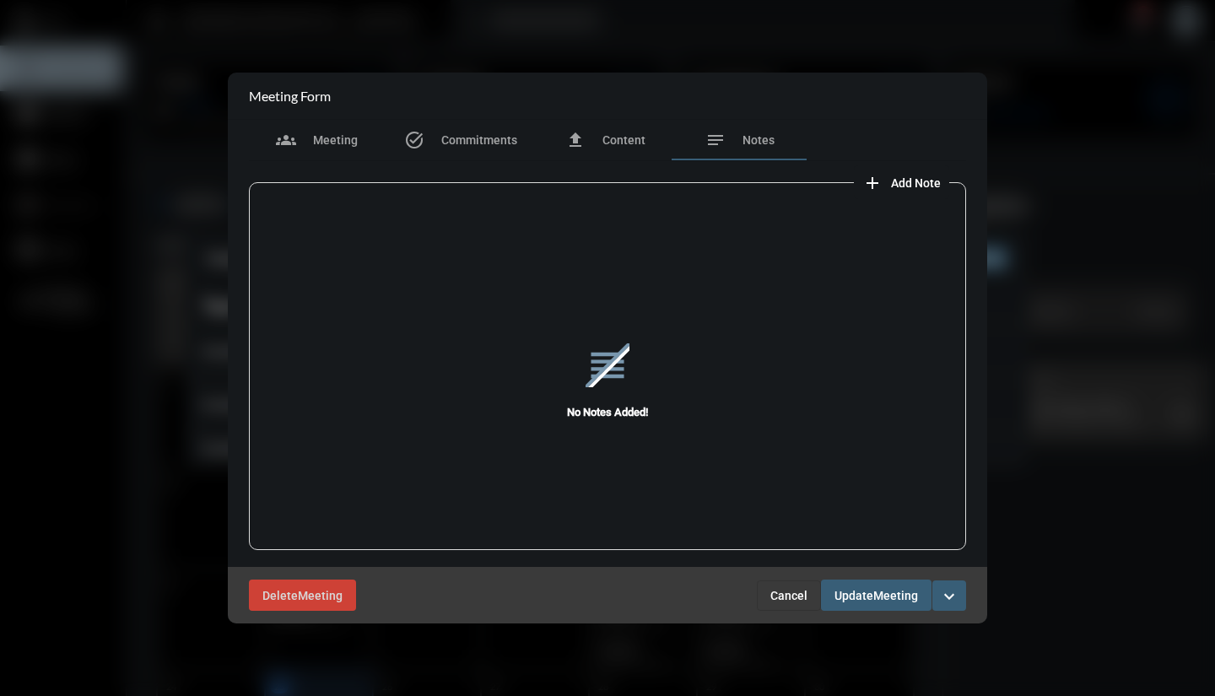
click at [872, 180] on mat-icon "add" at bounding box center [872, 183] width 20 height 20
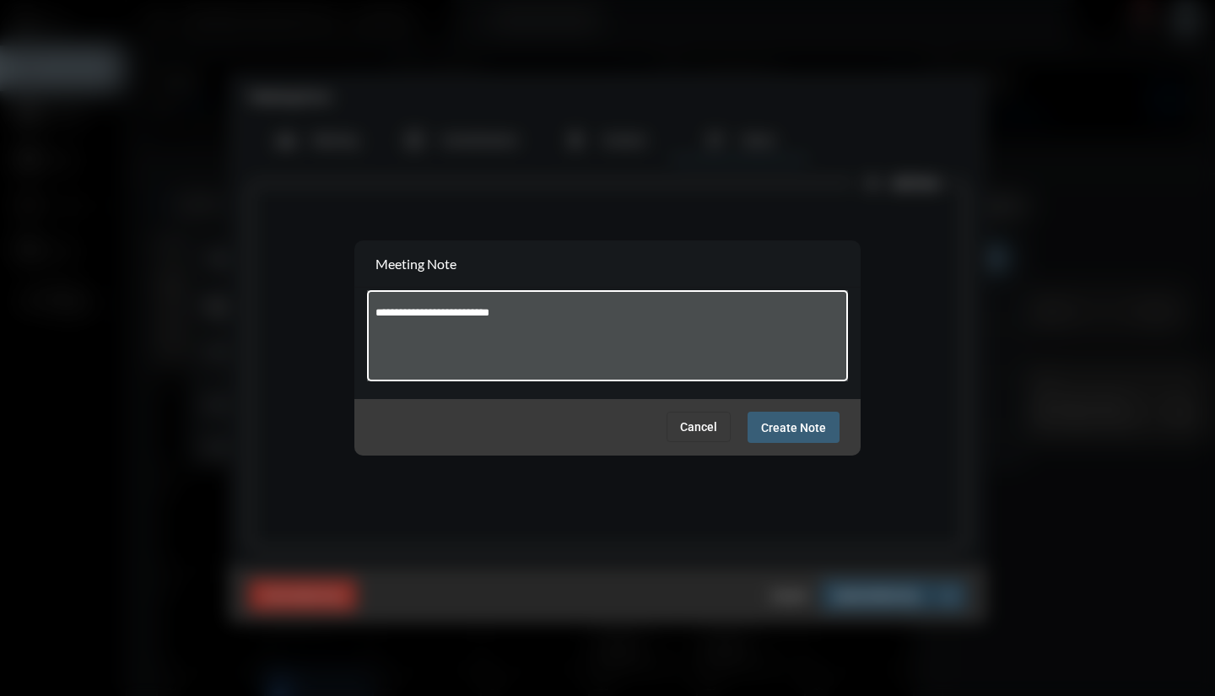
click at [457, 308] on textarea "**********" at bounding box center [608, 338] width 465 height 67
type textarea "**********"
click at [801, 429] on span "Create Note" at bounding box center [793, 428] width 65 height 14
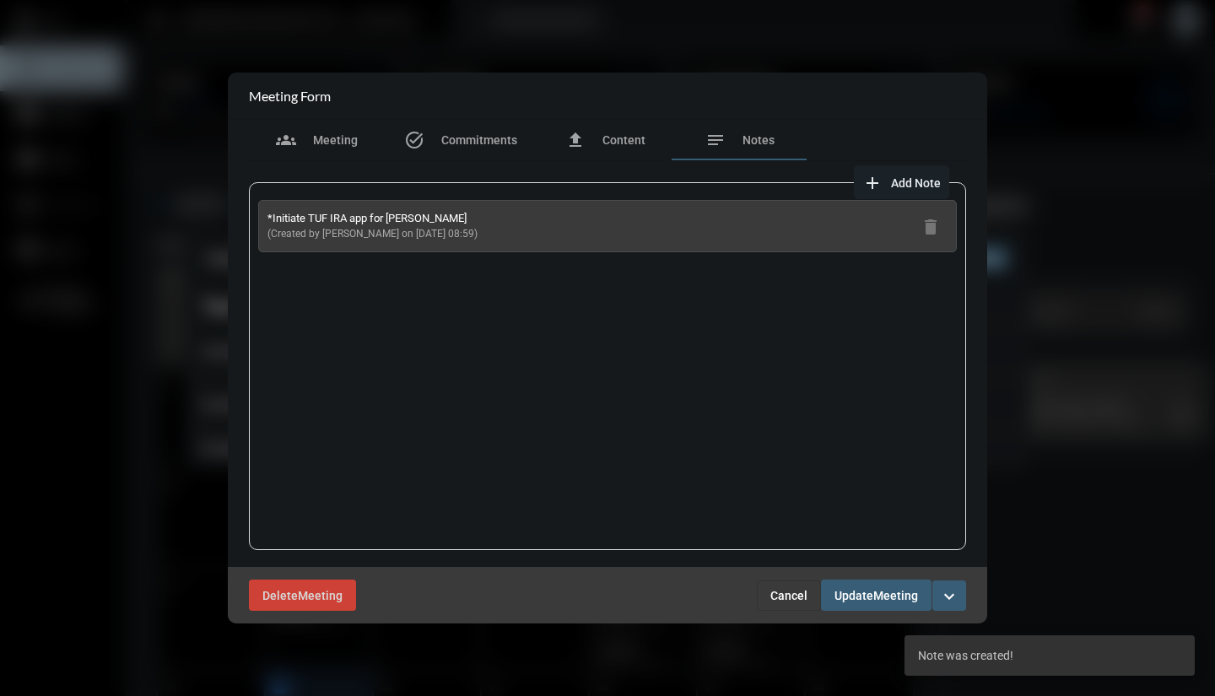
click at [894, 593] on span "Meeting" at bounding box center [895, 596] width 45 height 14
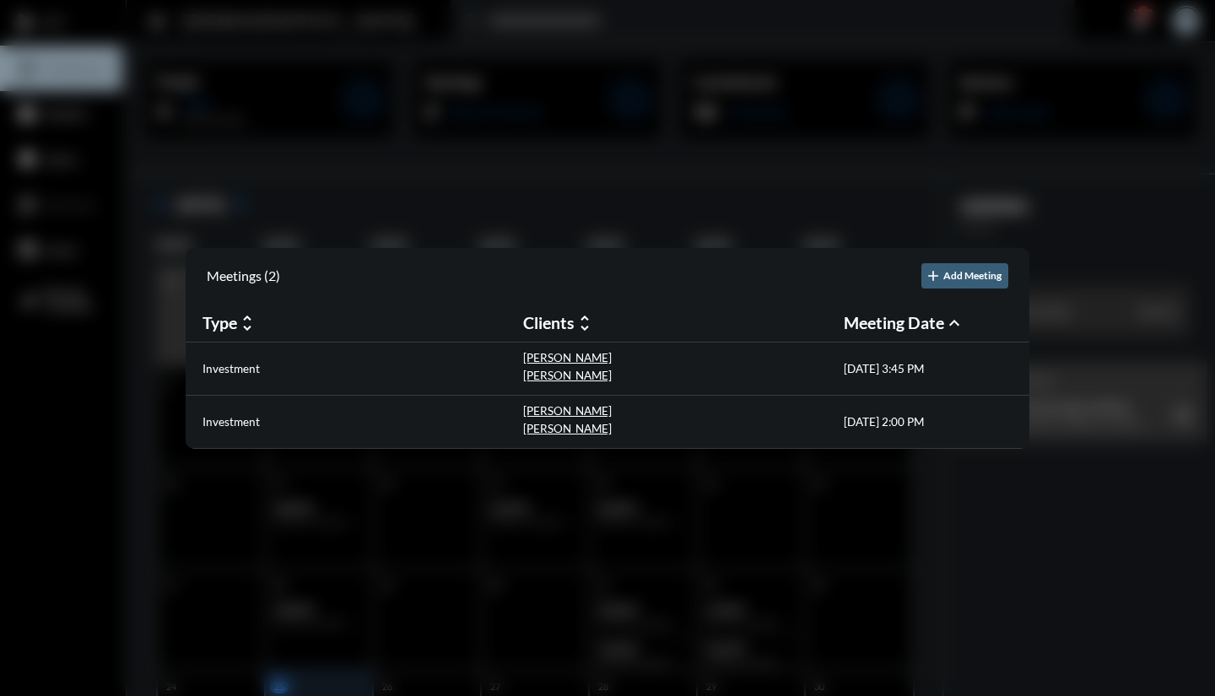
click at [256, 440] on div "Investment [PERSON_NAME] [PERSON_NAME] [DATE] 2:00 PM" at bounding box center [608, 422] width 844 height 53
click at [236, 416] on p "Investment" at bounding box center [231, 422] width 57 height 14
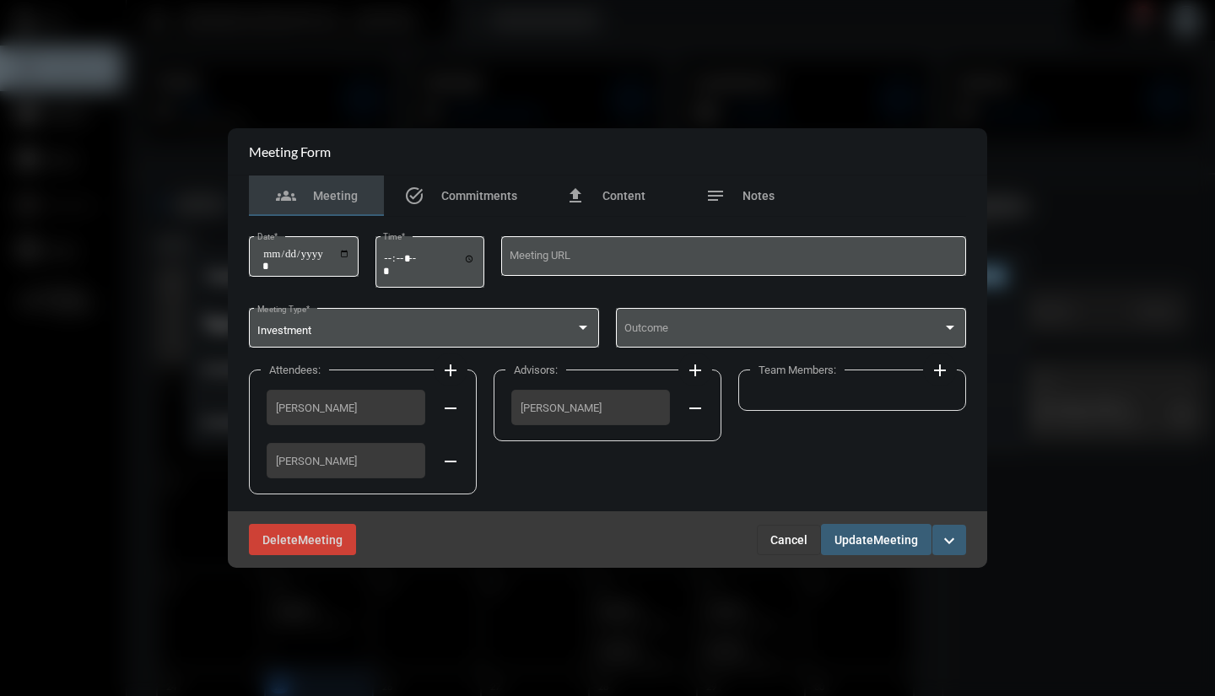
click at [685, 323] on div "Outcome" at bounding box center [791, 326] width 334 height 43
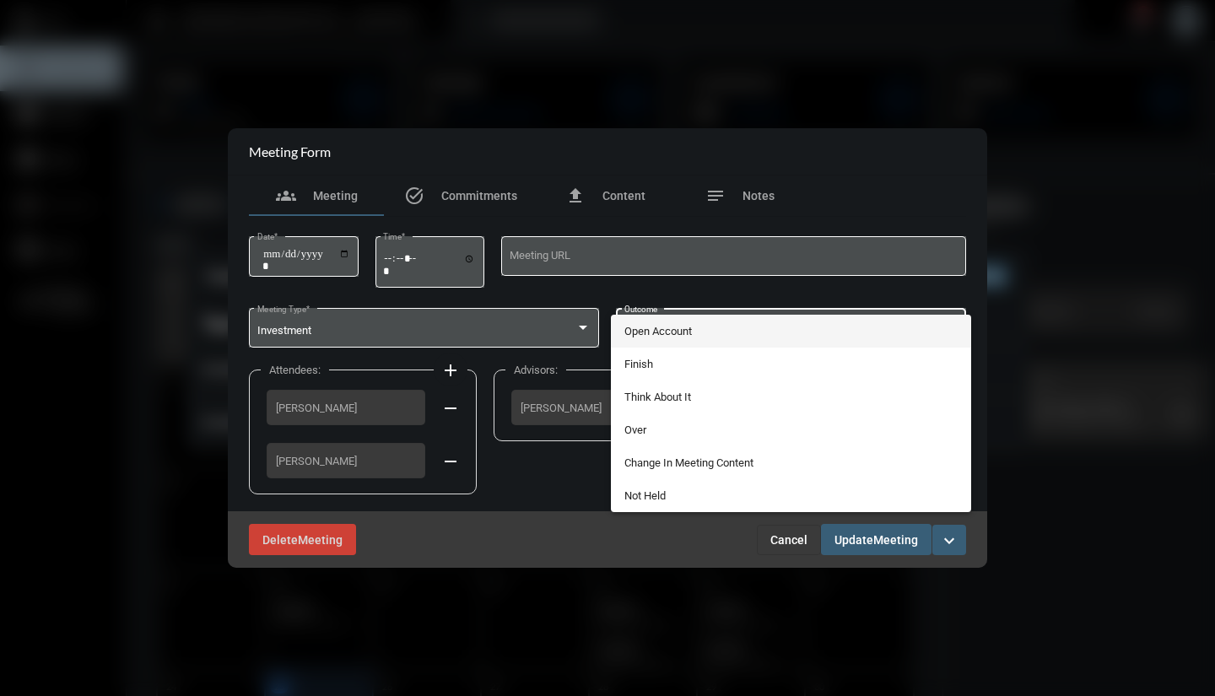
click at [680, 330] on span "Open Account" at bounding box center [791, 331] width 334 height 33
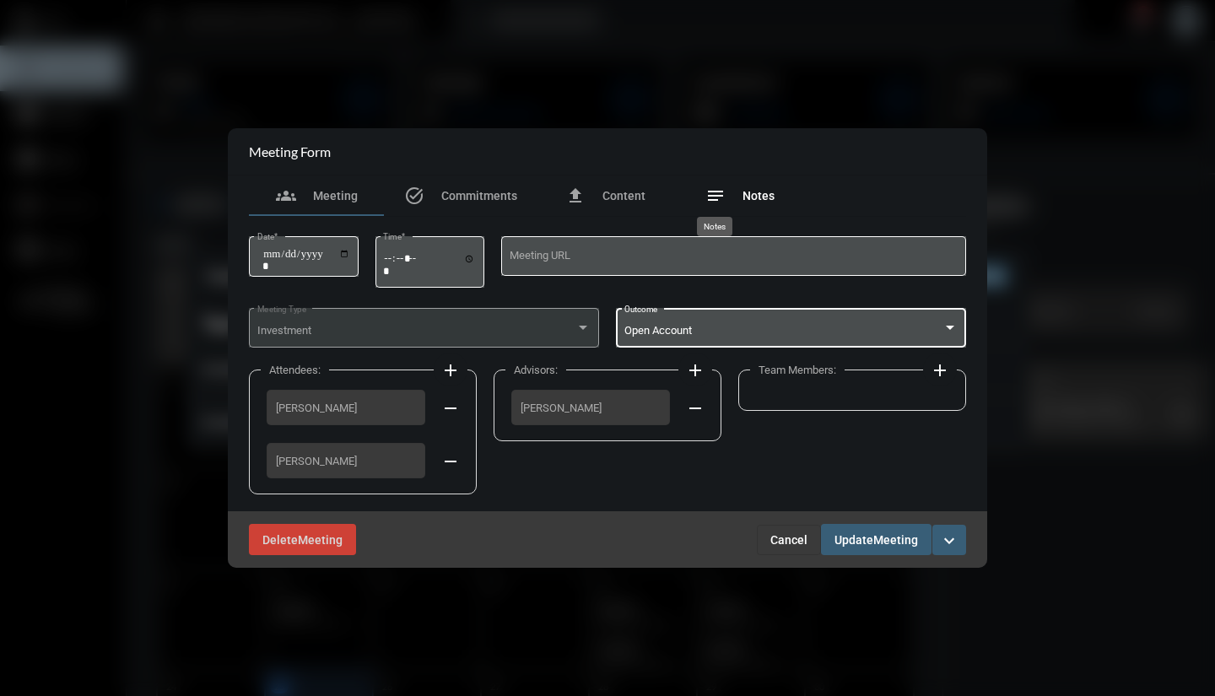
click at [715, 194] on mat-icon "notes" at bounding box center [715, 196] width 20 height 20
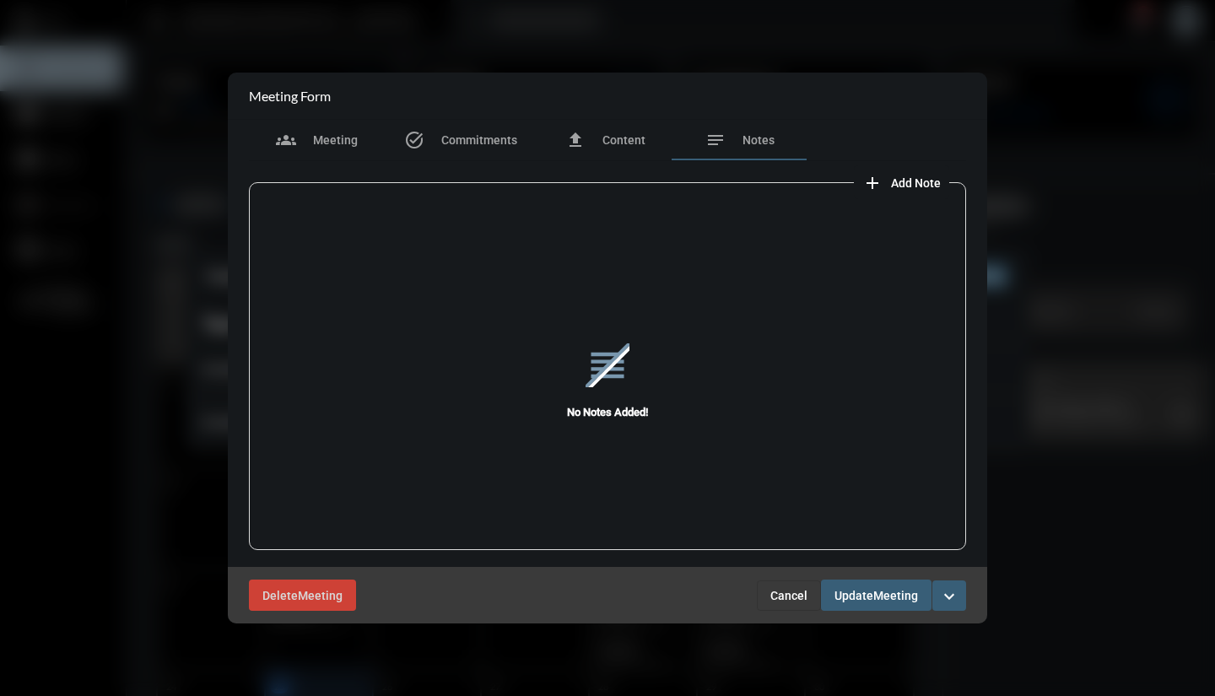
click at [873, 182] on mat-icon "add" at bounding box center [872, 183] width 20 height 20
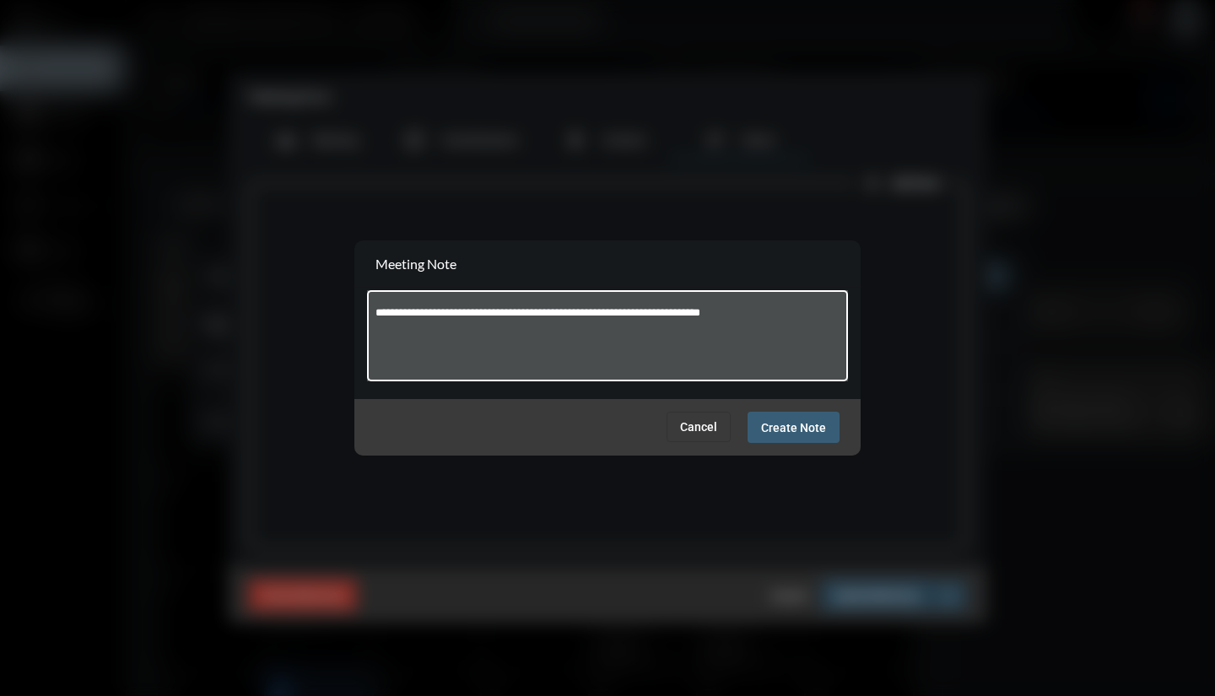
type textarea "**********"
click at [802, 448] on div "Cancel Create Note" at bounding box center [607, 427] width 506 height 57
click at [802, 434] on span "Create Note" at bounding box center [793, 428] width 65 height 14
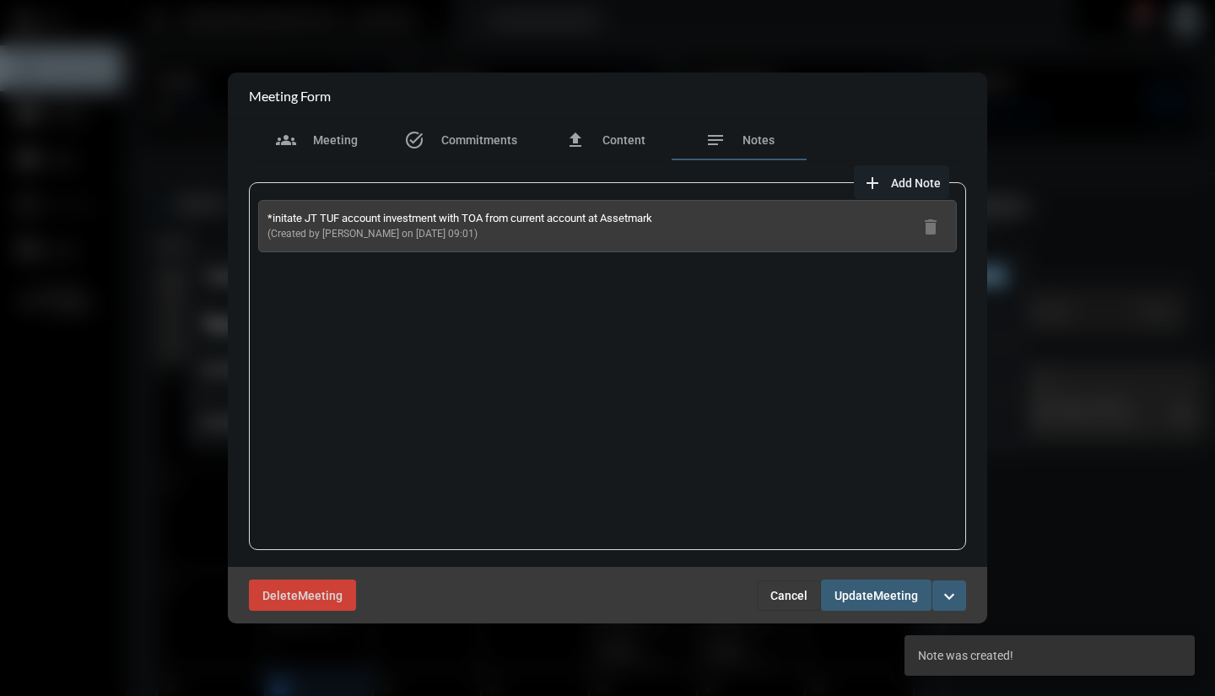
click at [896, 184] on span "Add Note" at bounding box center [916, 183] width 50 height 14
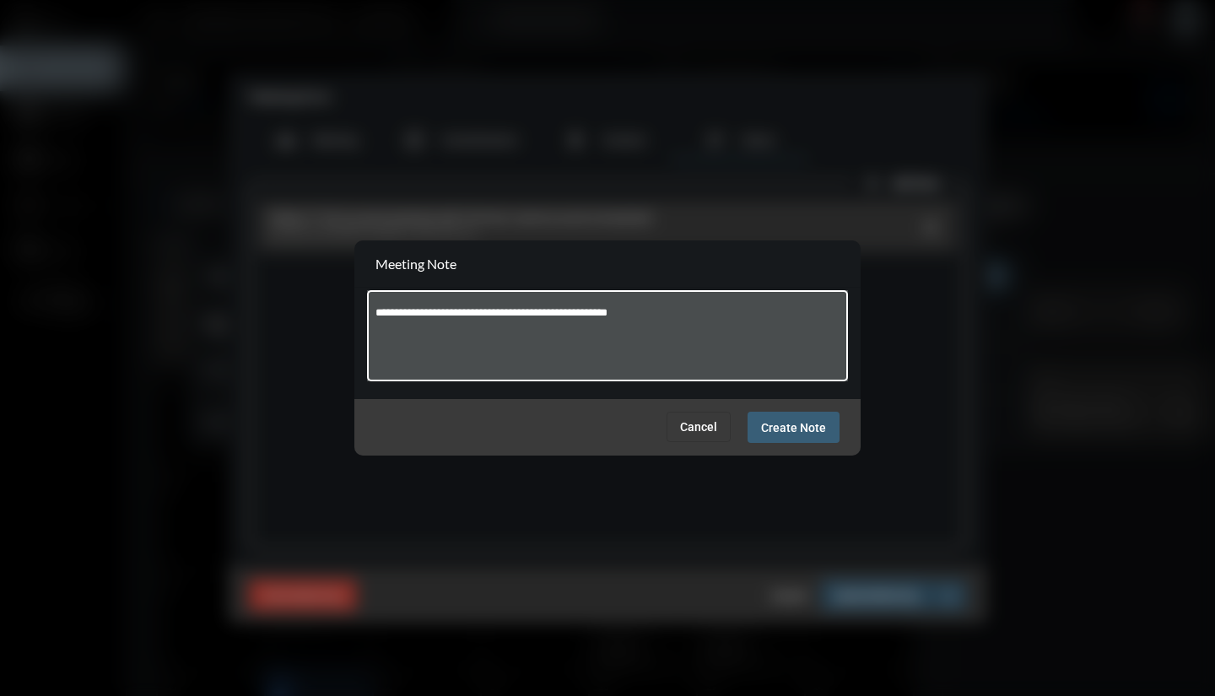
type textarea "**********"
click at [804, 432] on span "Create Note" at bounding box center [793, 428] width 65 height 14
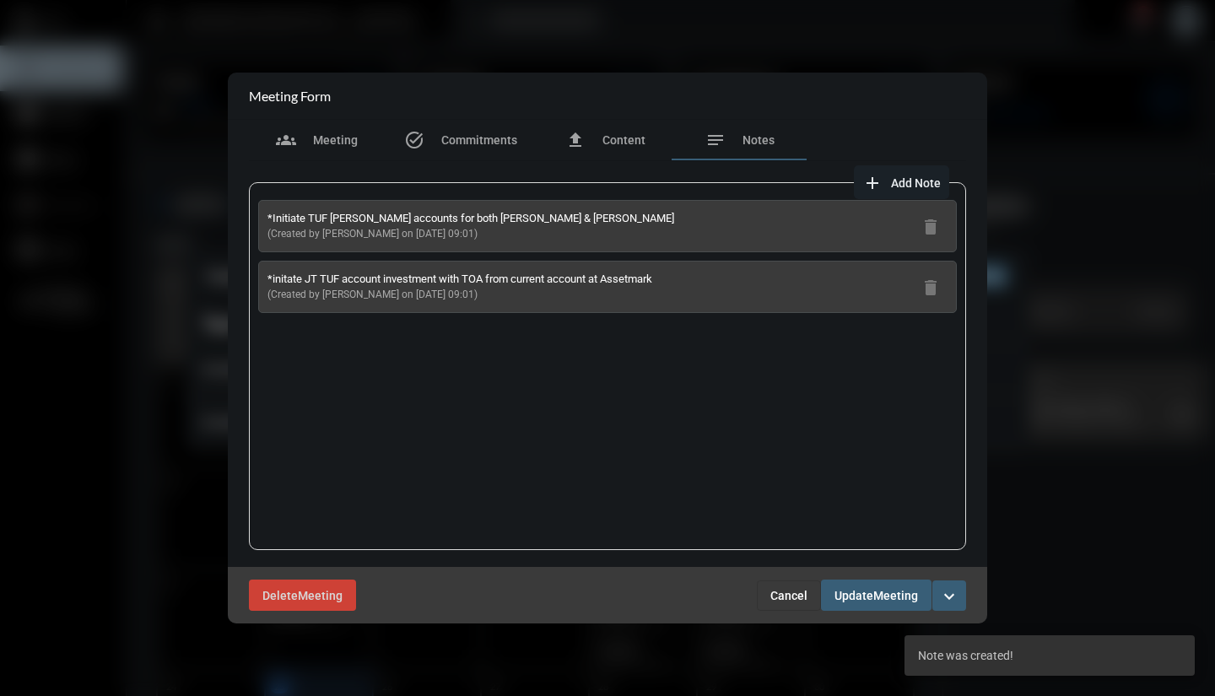
click at [906, 177] on span "Add Note" at bounding box center [916, 183] width 50 height 14
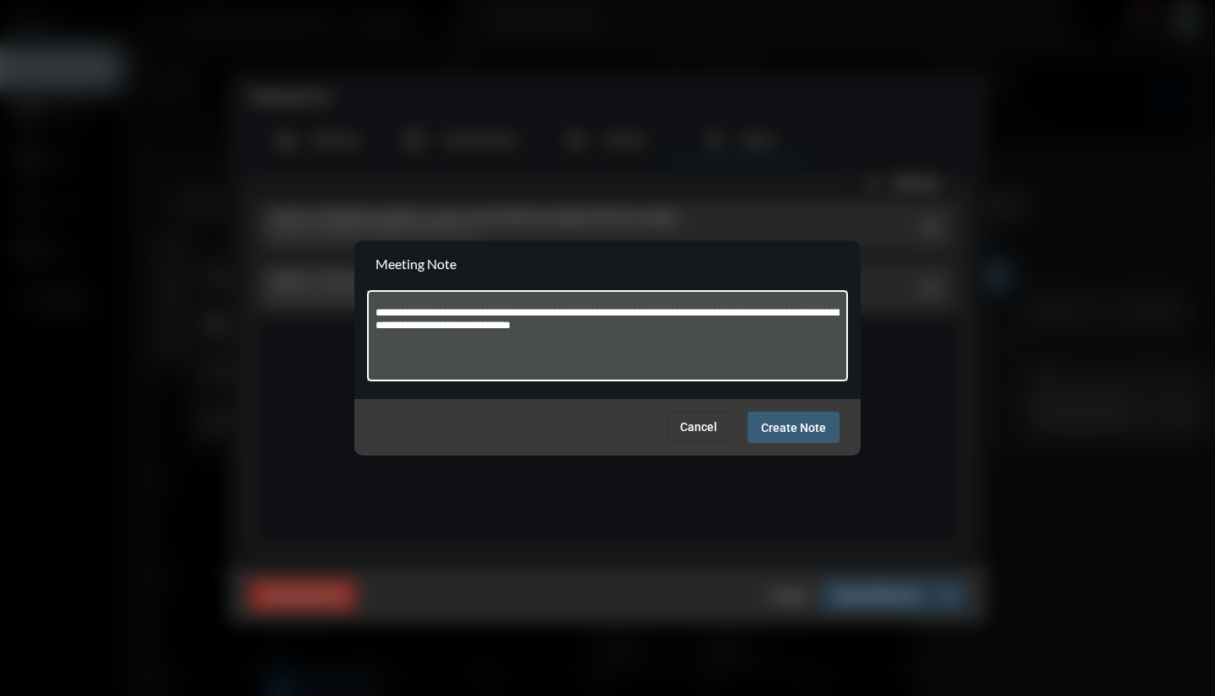
type textarea "**********"
click at [802, 430] on span "Create Note" at bounding box center [793, 428] width 65 height 14
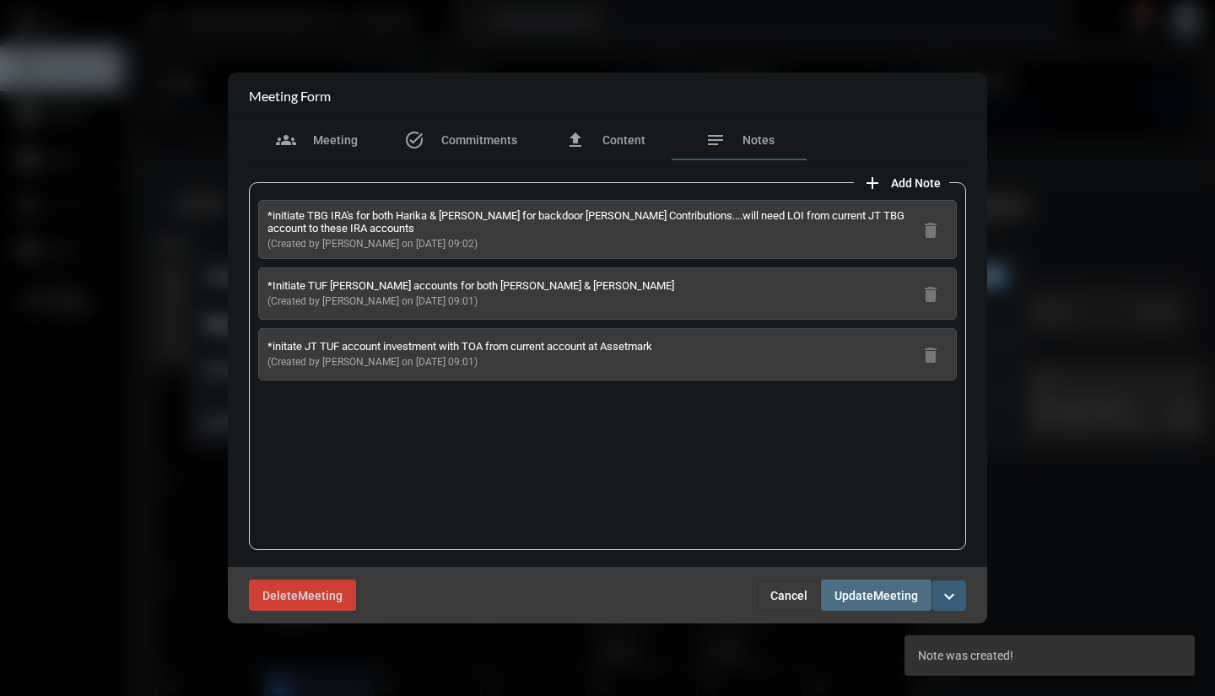
click at [876, 591] on span "Meeting" at bounding box center [895, 596] width 45 height 14
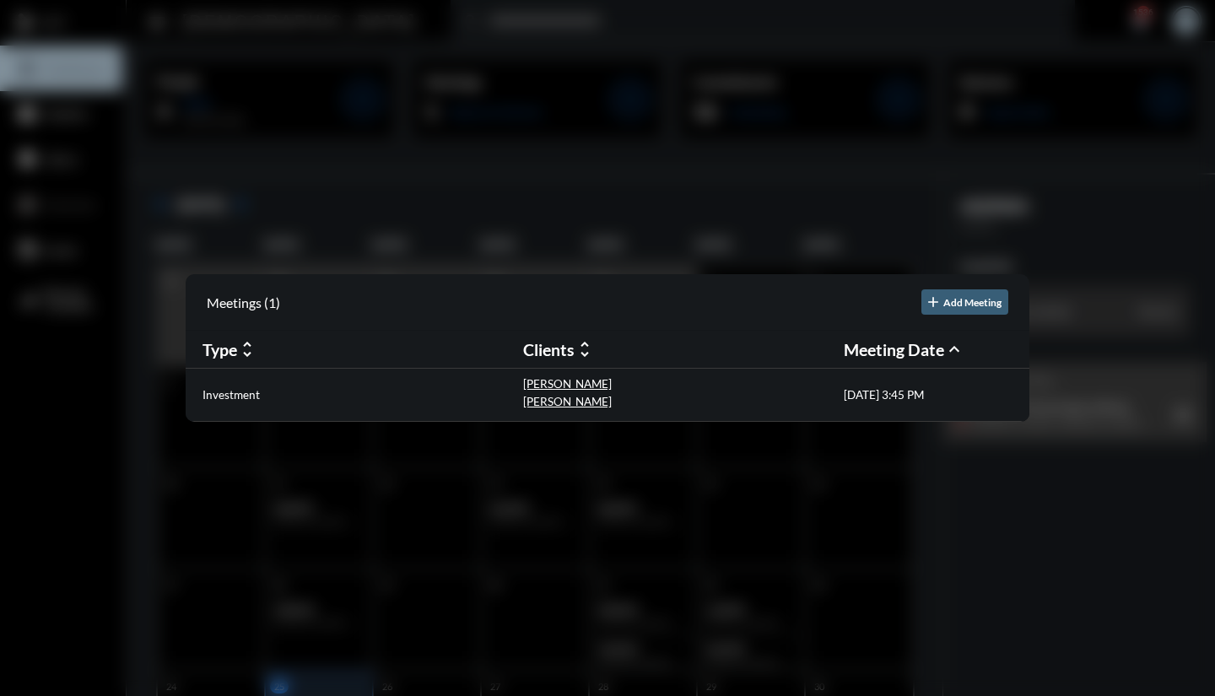
click at [326, 398] on div "Investment" at bounding box center [363, 394] width 321 height 35
click at [247, 392] on p "Investment" at bounding box center [231, 395] width 57 height 14
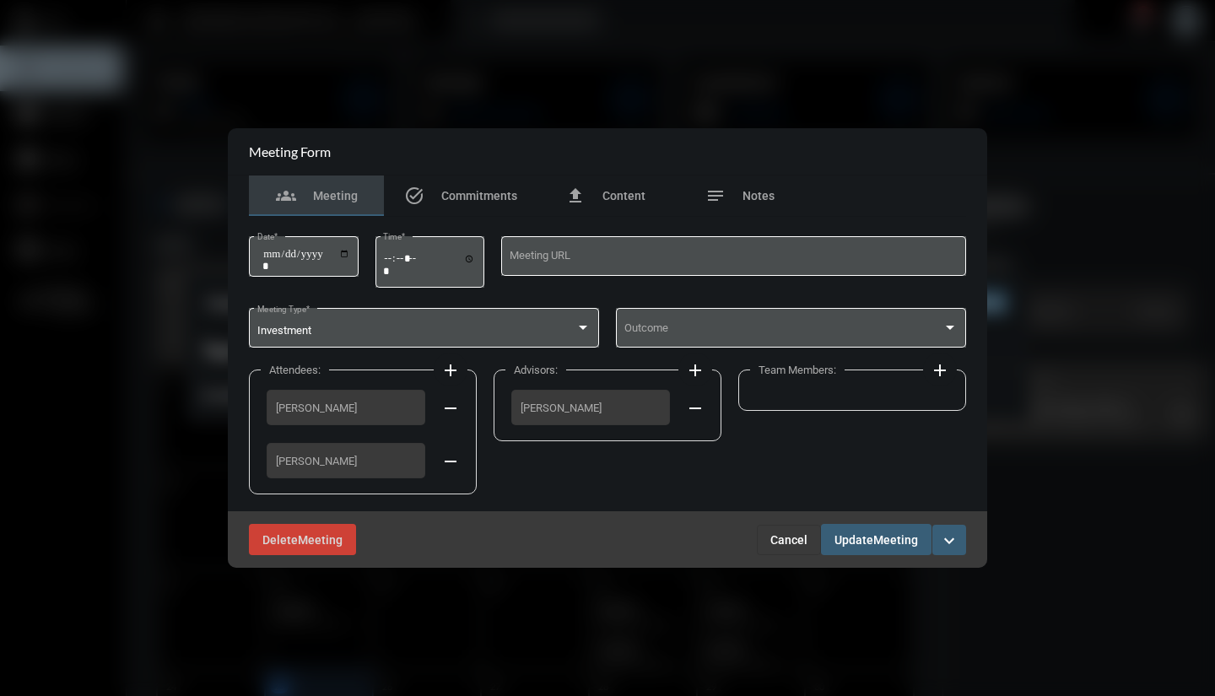
click at [752, 334] on span at bounding box center [783, 331] width 319 height 13
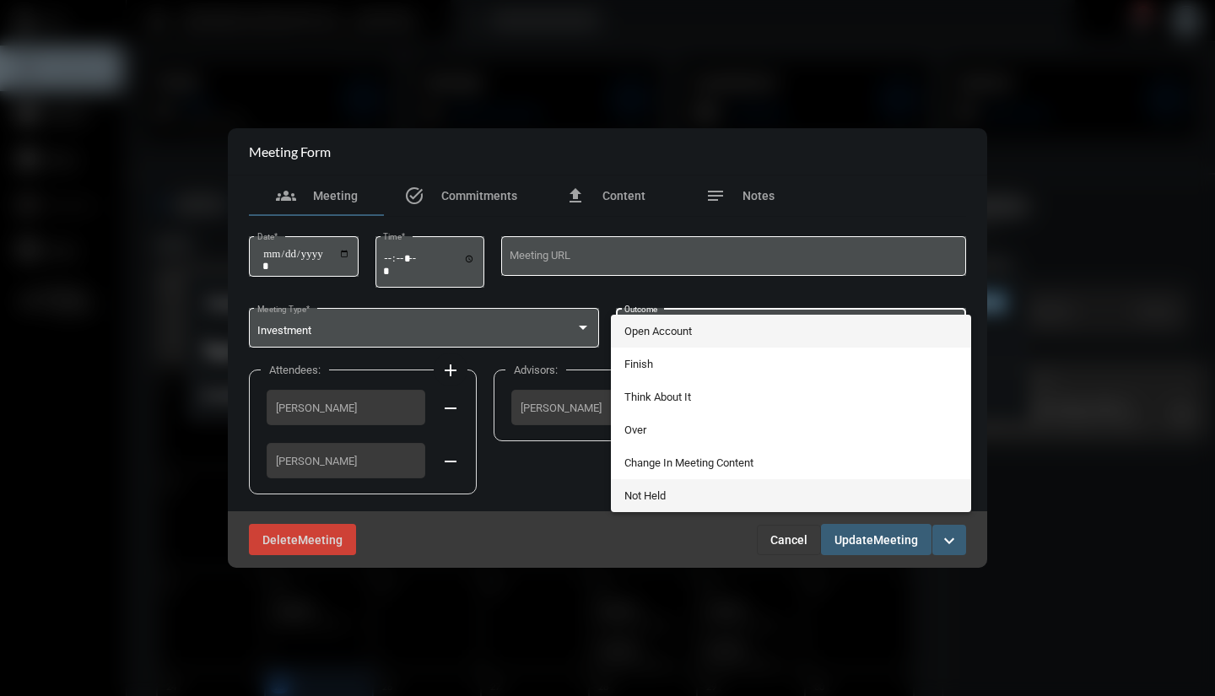
click at [657, 490] on span "Not Held" at bounding box center [791, 495] width 334 height 33
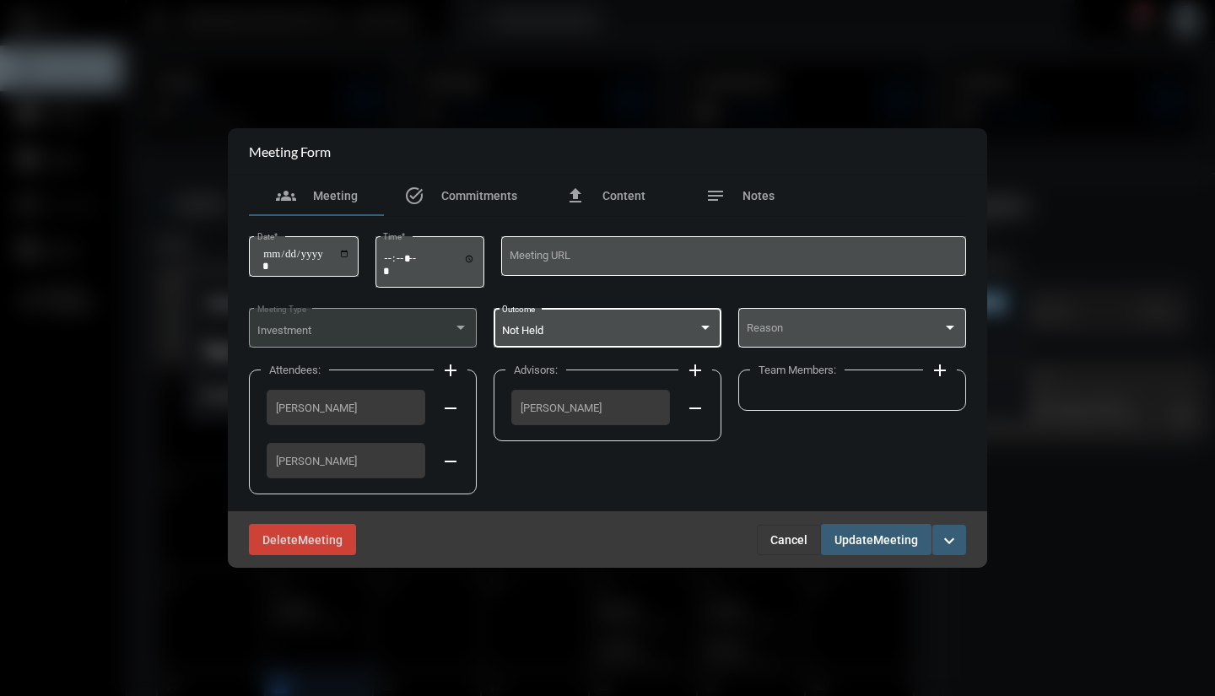
click at [800, 338] on div "Reason" at bounding box center [853, 326] width 212 height 43
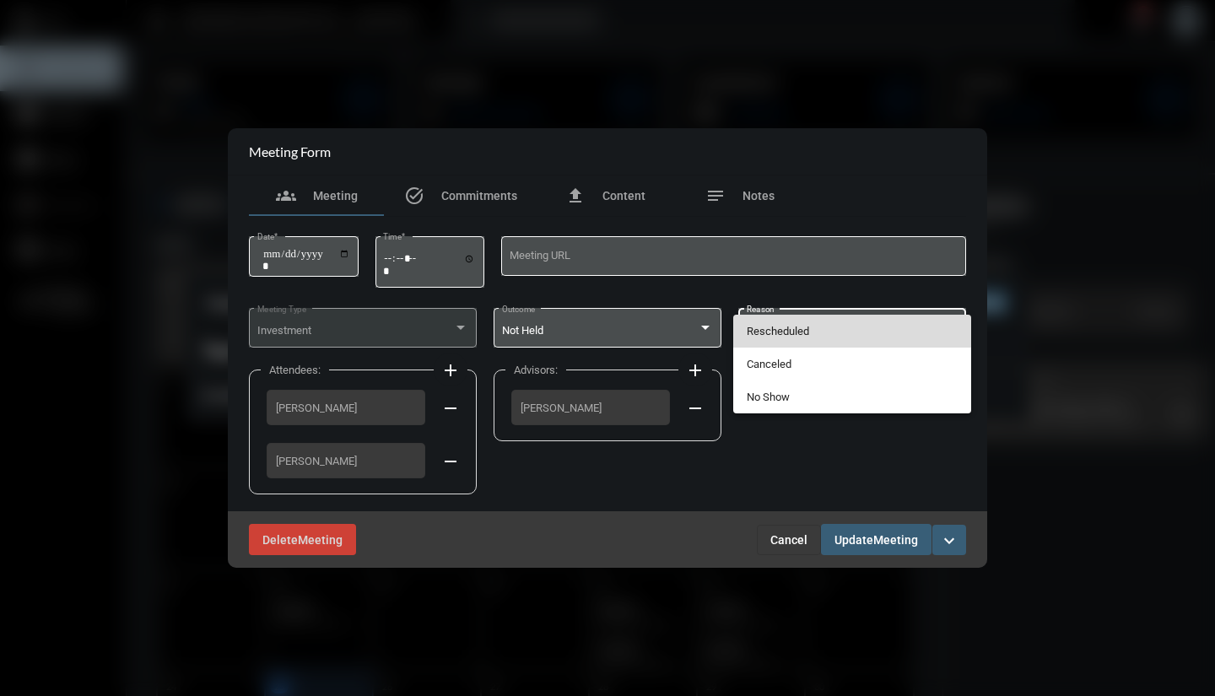
click at [782, 343] on span "Rescheduled" at bounding box center [853, 331] width 212 height 33
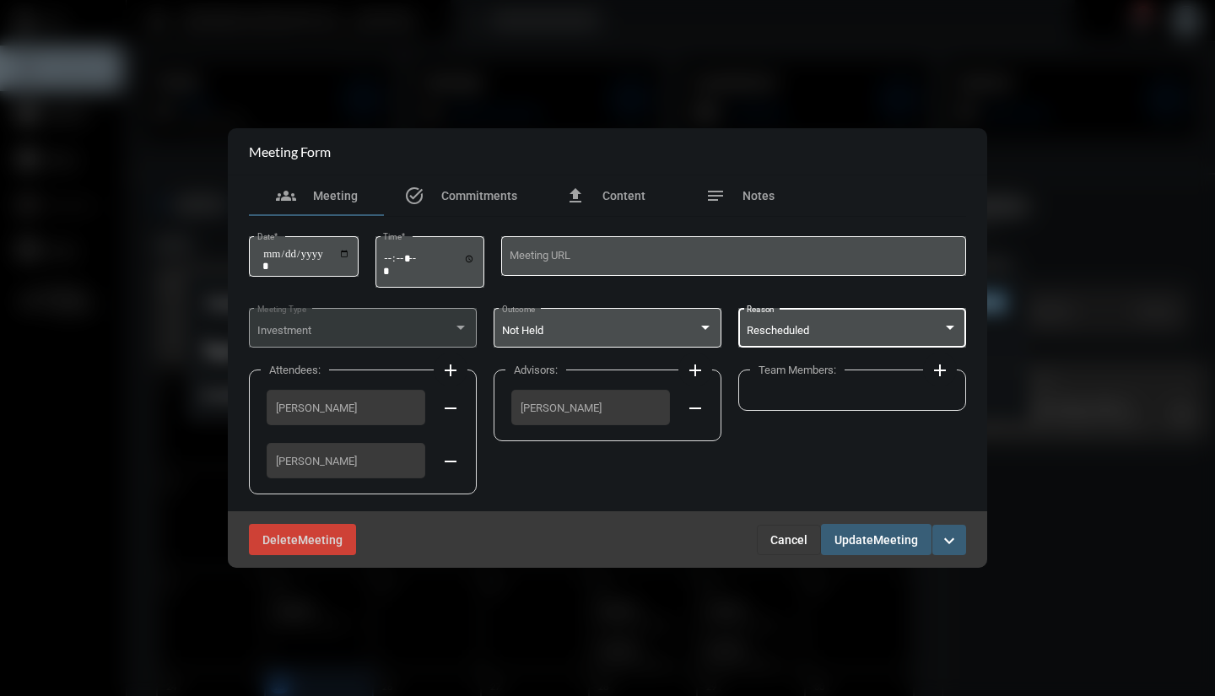
click at [841, 538] on span "Update" at bounding box center [854, 540] width 39 height 14
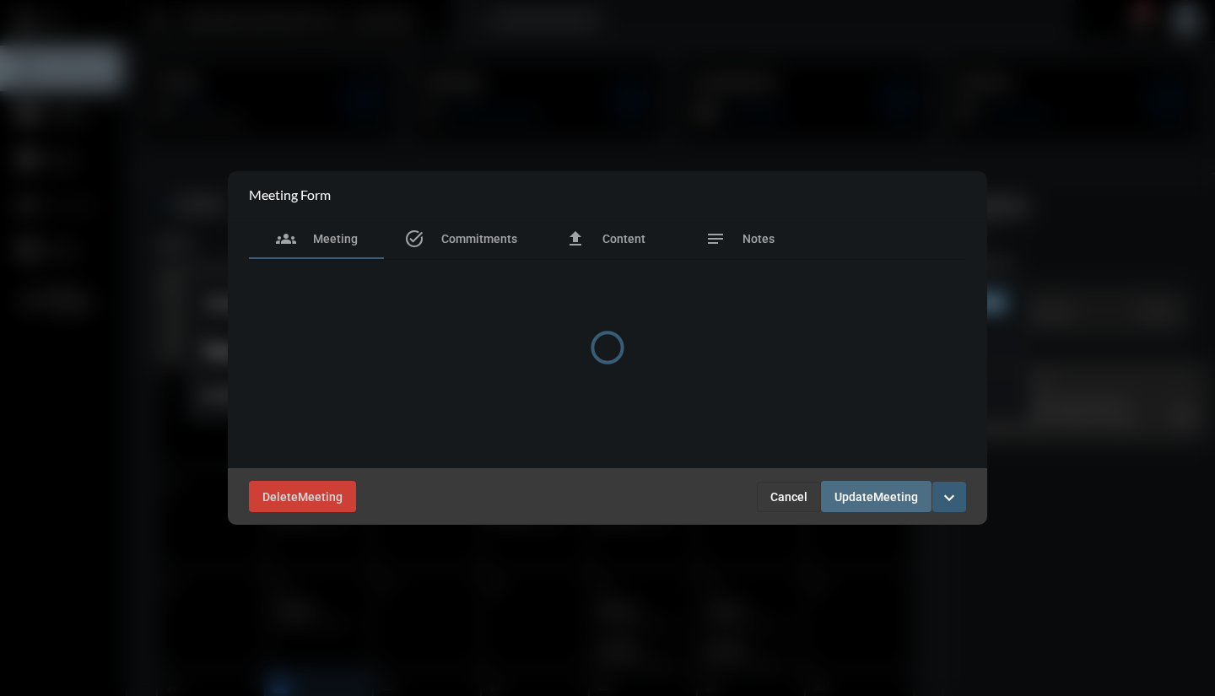
click at [841, 538] on div at bounding box center [607, 348] width 1215 height 696
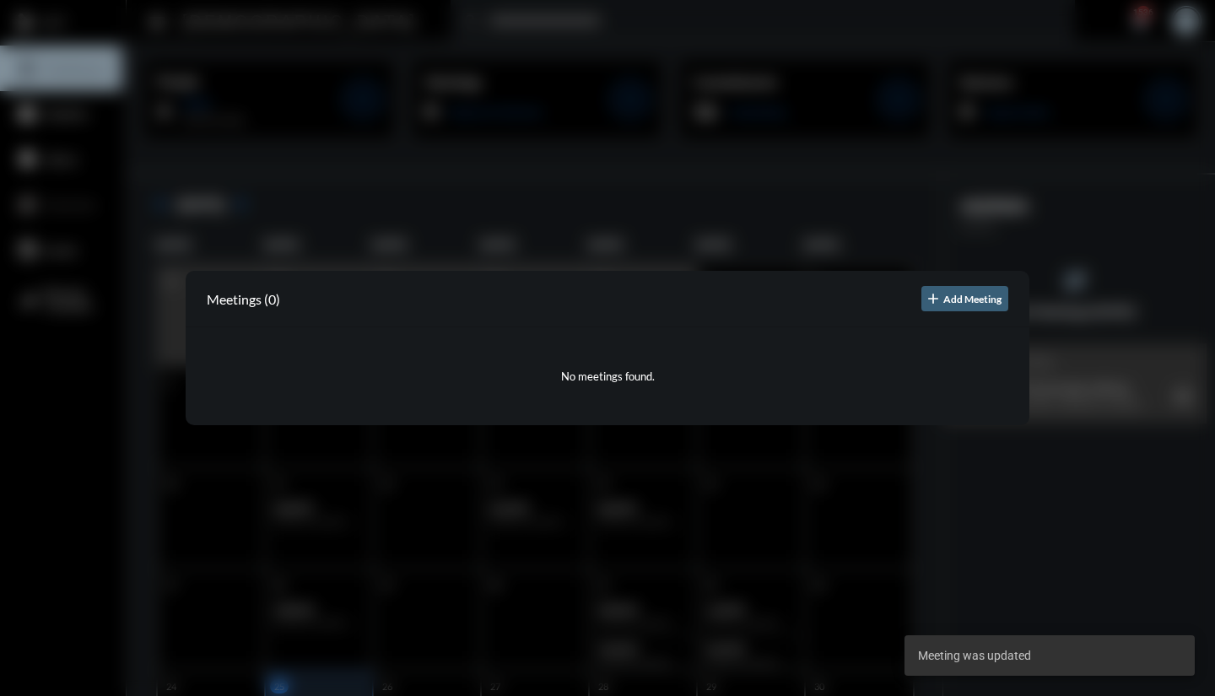
click at [559, 161] on div at bounding box center [607, 348] width 1215 height 696
